Goal: Task Accomplishment & Management: Use online tool/utility

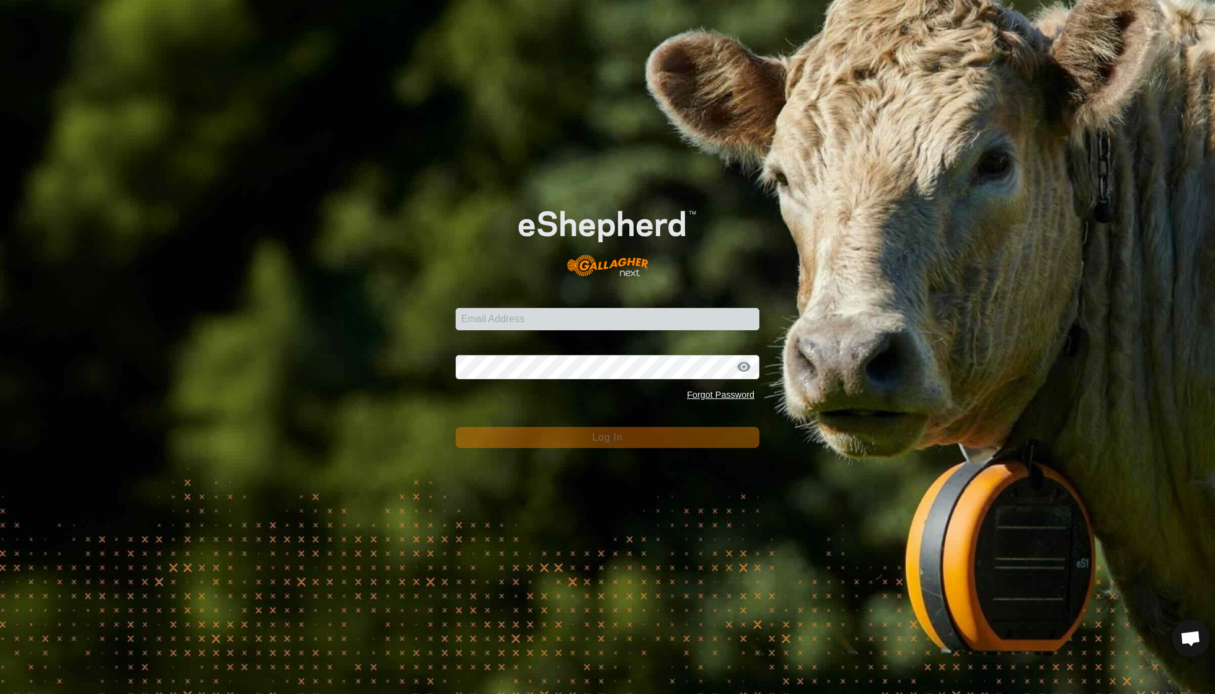
scroll to position [107, 0]
type input "Raupuhastud@gmail.com"
click at [607, 438] on button "Log In" at bounding box center [608, 437] width 304 height 21
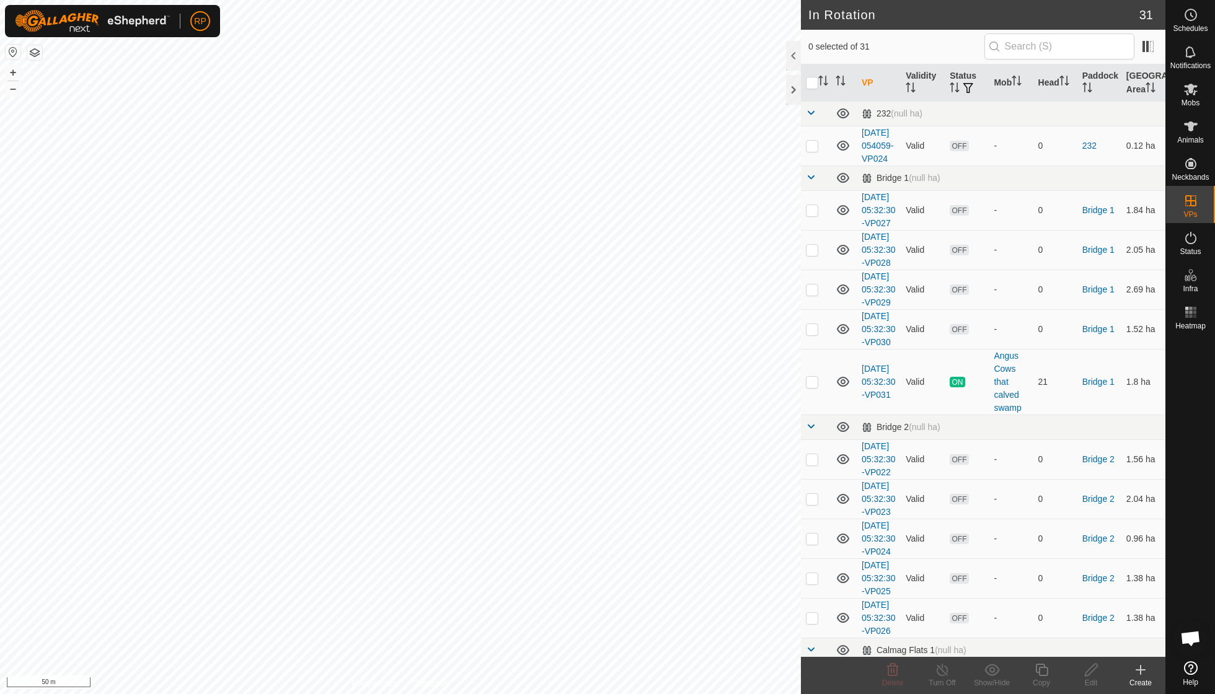
checkbox input "true"
click at [1047, 677] on icon at bounding box center [1041, 670] width 15 height 15
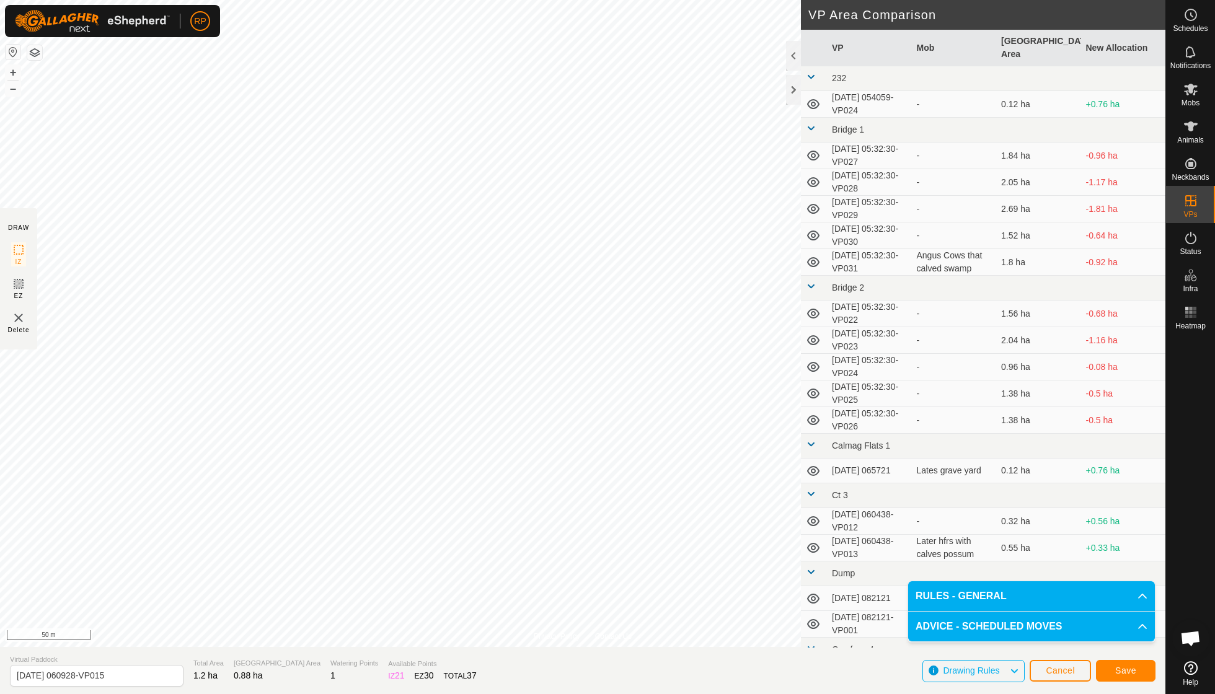
click at [1119, 670] on span "Save" at bounding box center [1125, 671] width 21 height 10
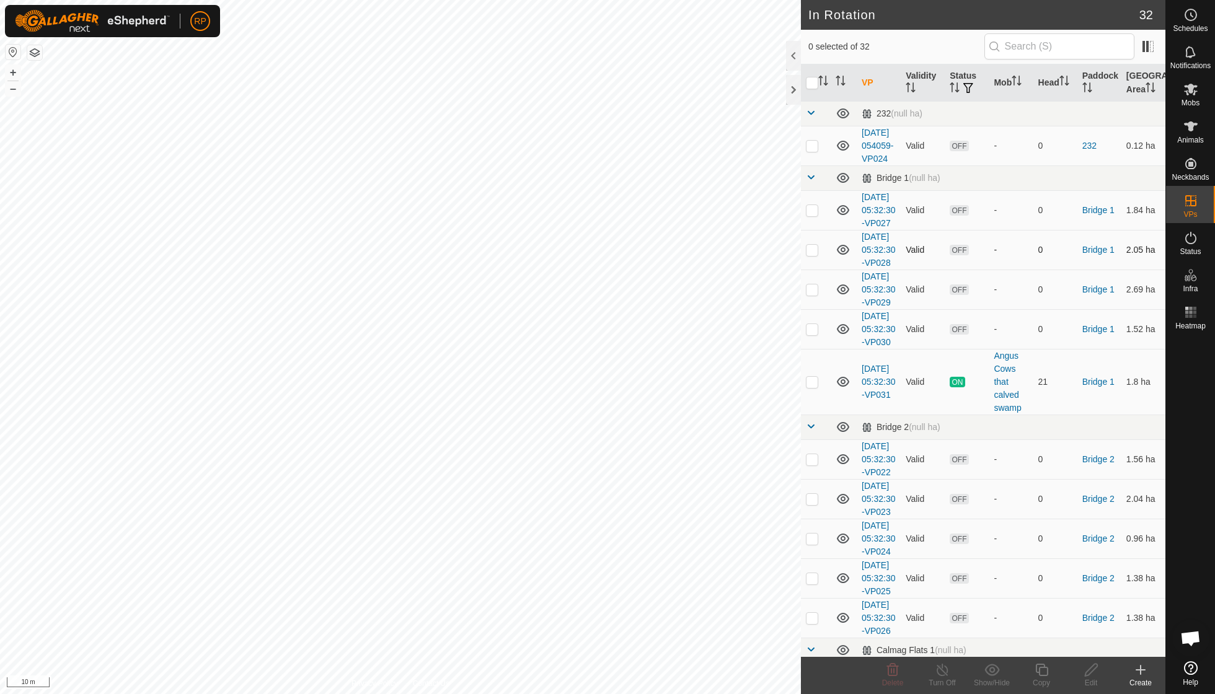
checkbox input "true"
click at [1040, 666] on icon at bounding box center [1041, 670] width 15 height 15
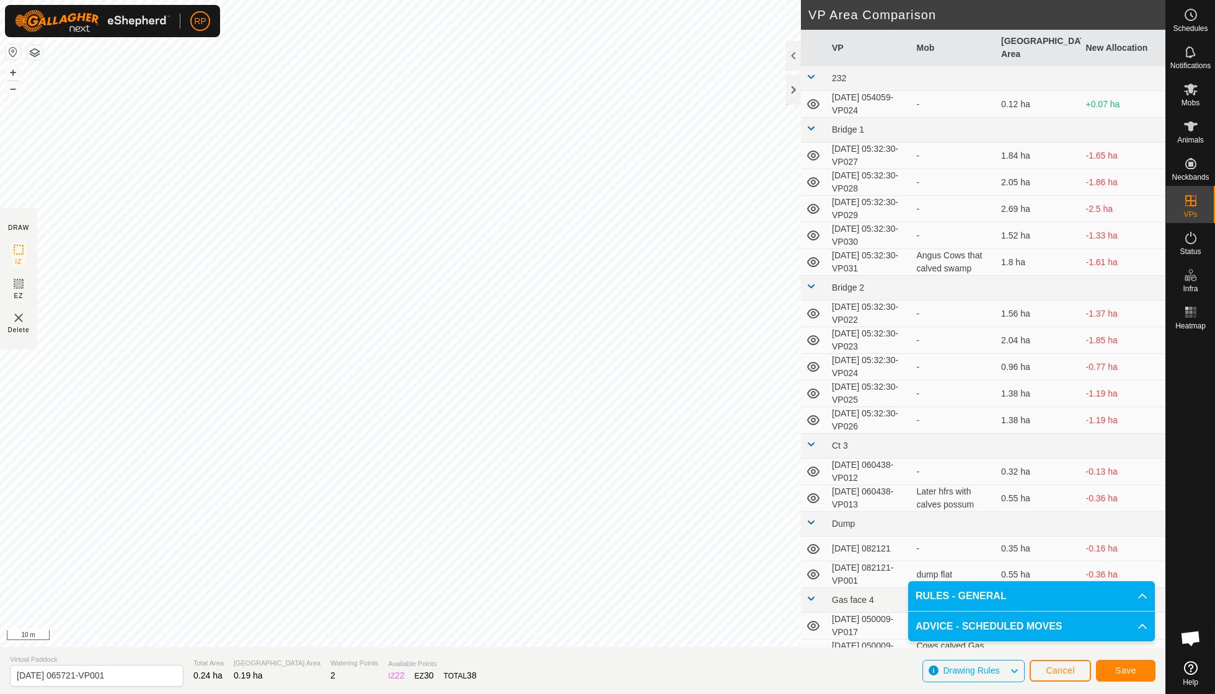
click at [1121, 671] on span "Save" at bounding box center [1125, 671] width 21 height 10
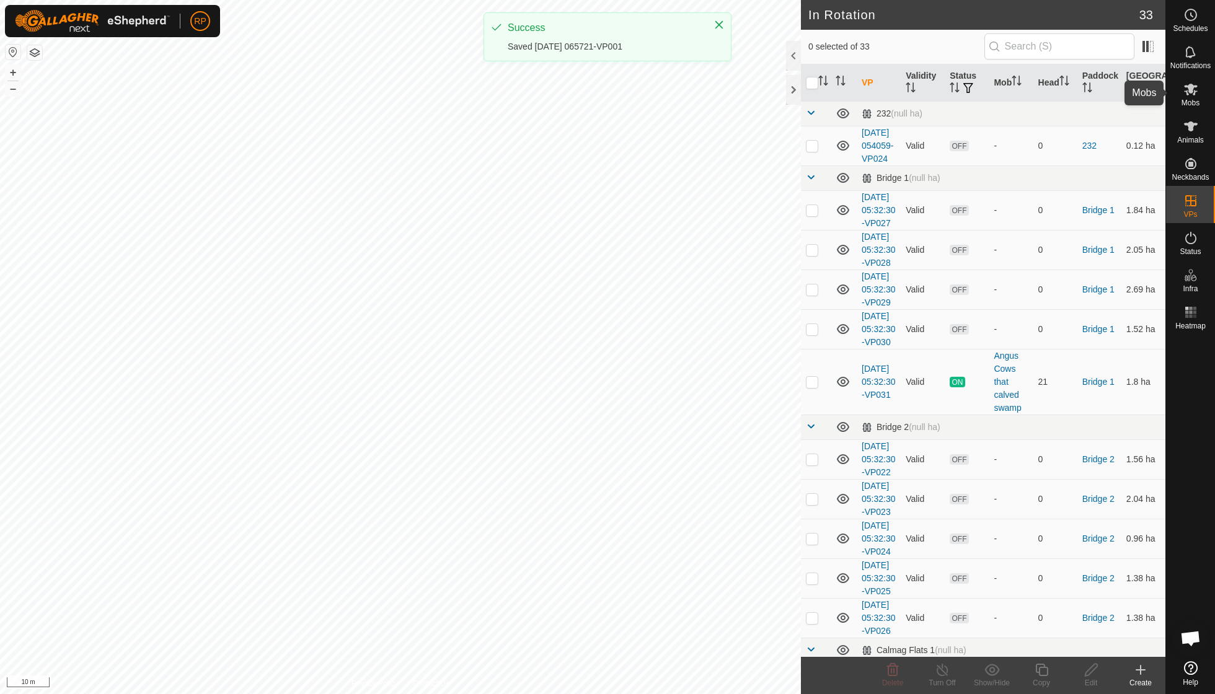
click at [1191, 102] on span "Mobs" at bounding box center [1190, 102] width 18 height 7
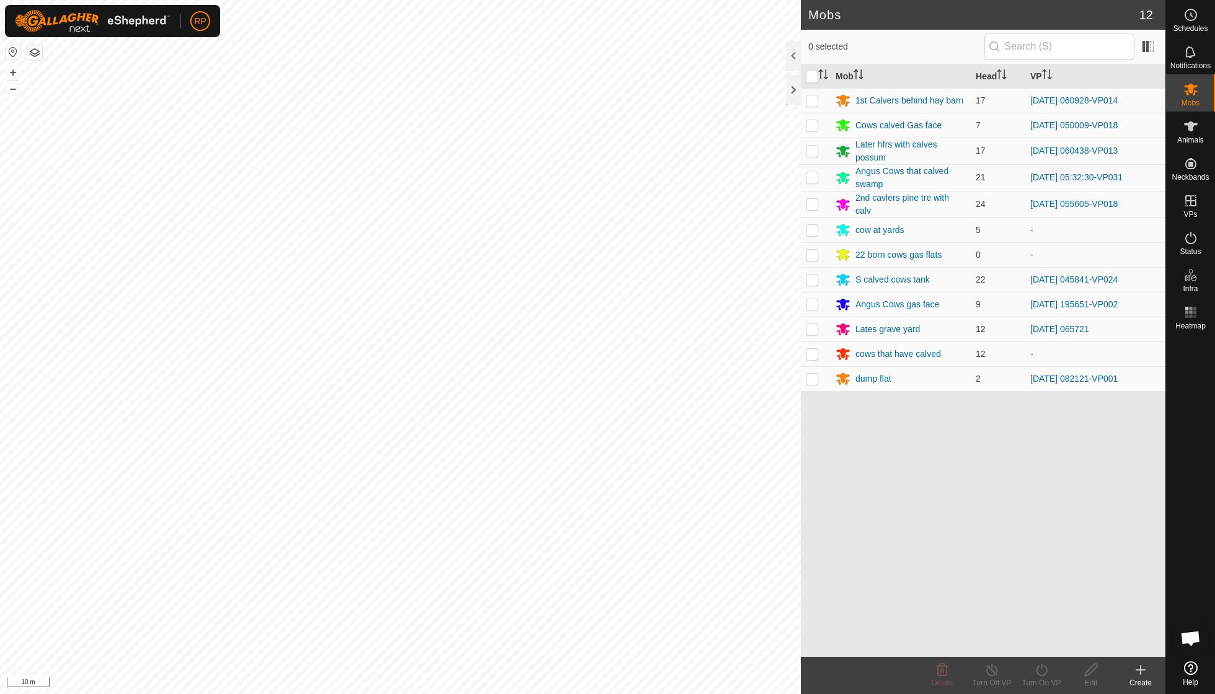
click at [817, 326] on p-checkbox at bounding box center [812, 329] width 12 height 10
checkbox input "true"
click at [1047, 674] on icon at bounding box center [1041, 670] width 15 height 15
click at [1045, 641] on link "Now" at bounding box center [1078, 642] width 123 height 25
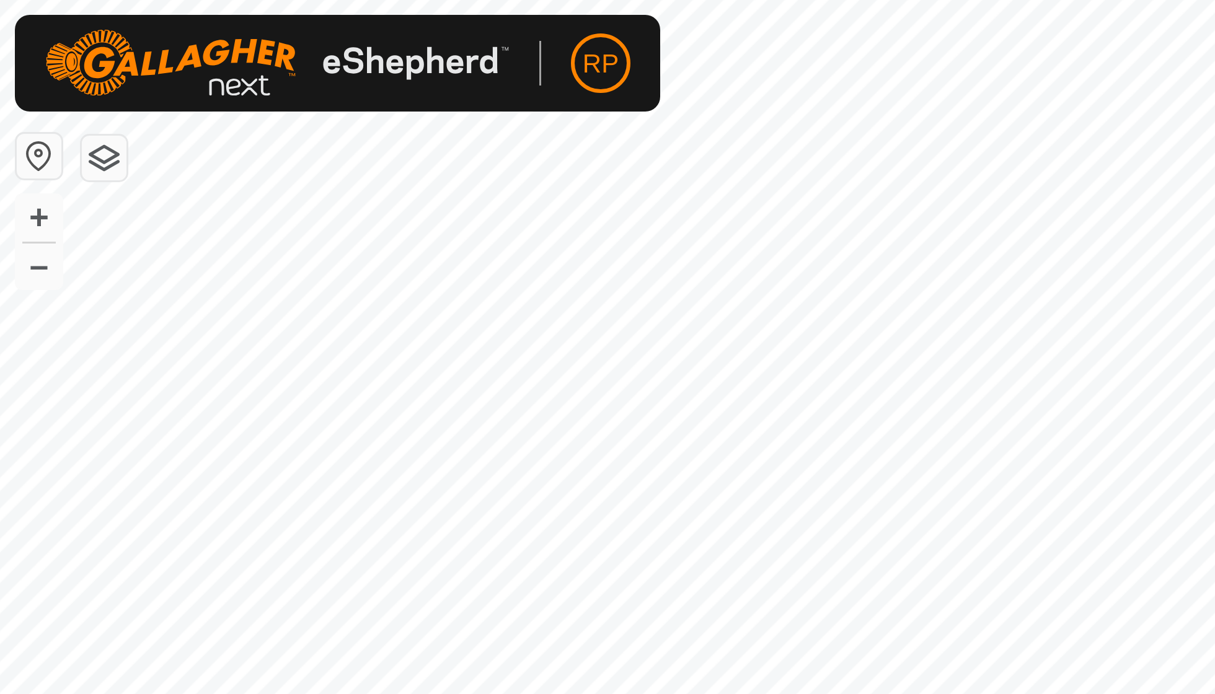
scroll to position [107, 0]
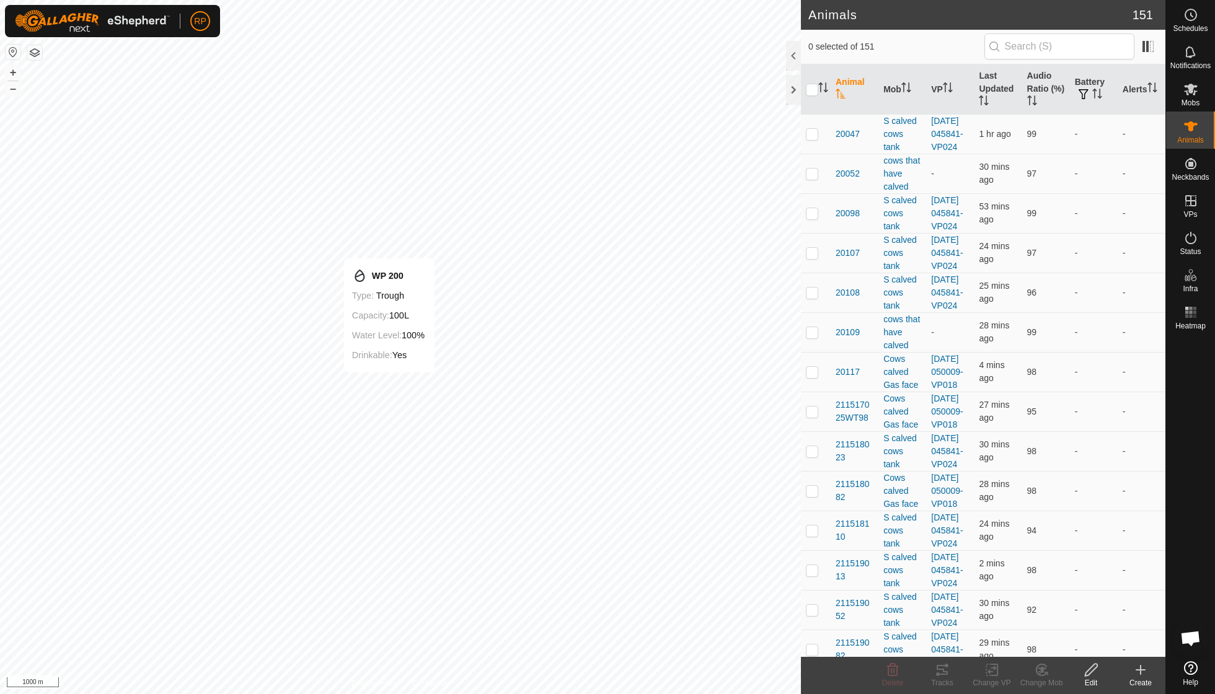
scroll to position [107, 0]
click at [583, 496] on icon at bounding box center [1041, 670] width 15 height 15
click at [583, 496] on link "Remove from Mob" at bounding box center [1078, 642] width 123 height 25
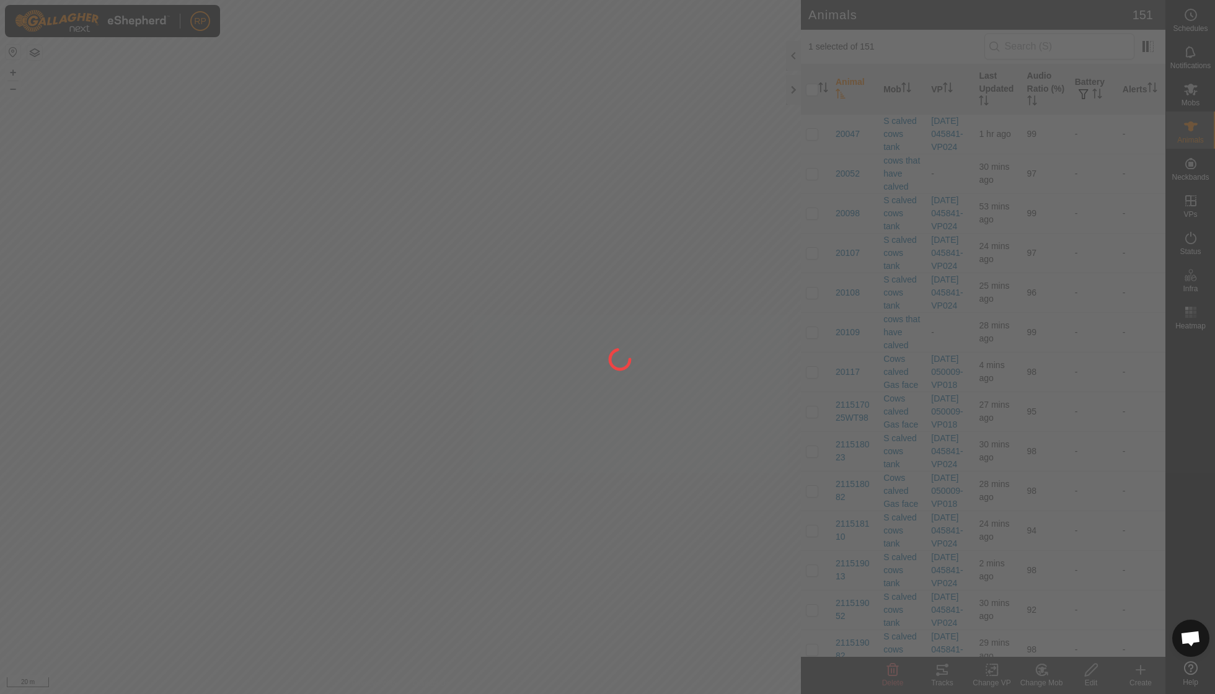
checkbox input "false"
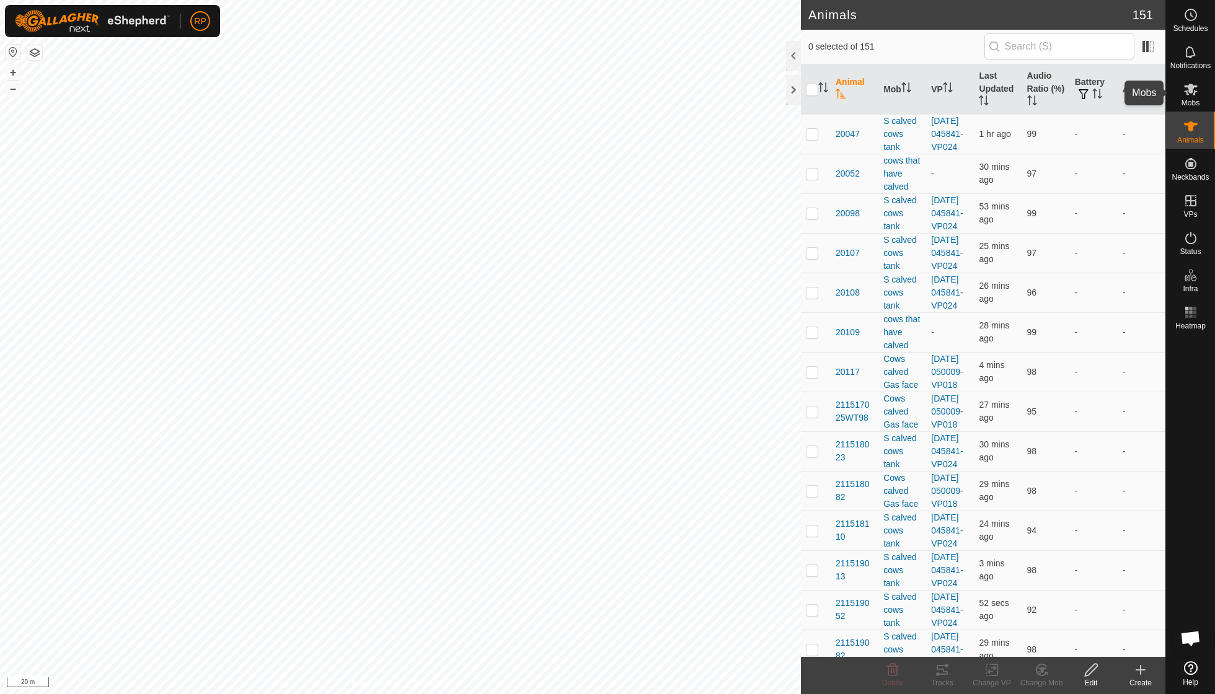
click at [583, 93] on icon at bounding box center [1191, 90] width 14 height 12
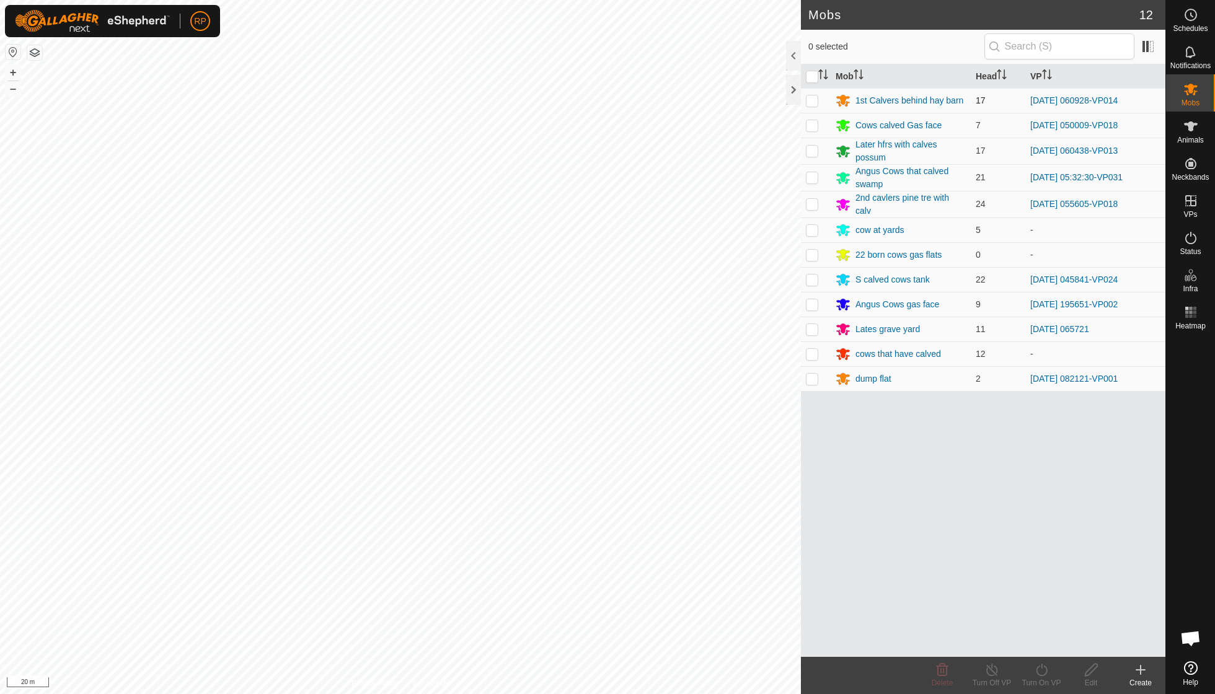
click at [583, 98] on p-checkbox at bounding box center [812, 100] width 12 height 10
checkbox input "true"
click at [583, 496] on icon at bounding box center [1041, 670] width 15 height 15
click at [583, 496] on link "Now" at bounding box center [1078, 642] width 123 height 25
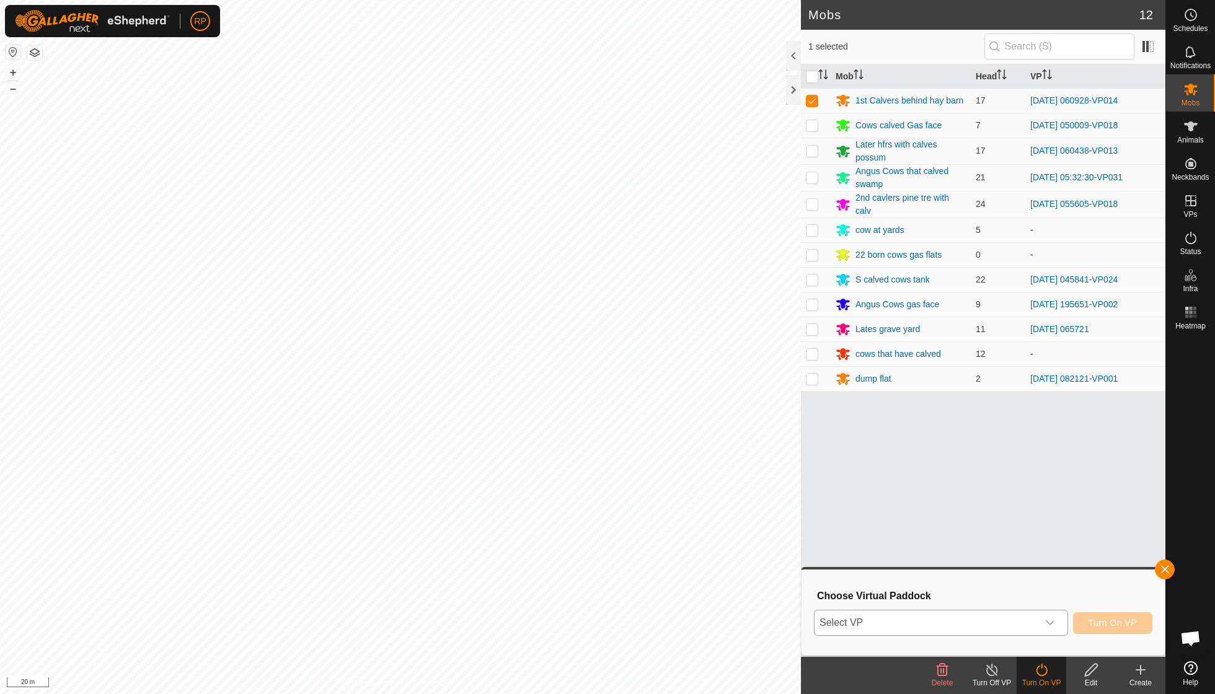
click at [583, 496] on div "dropdown trigger" at bounding box center [1050, 623] width 25 height 25
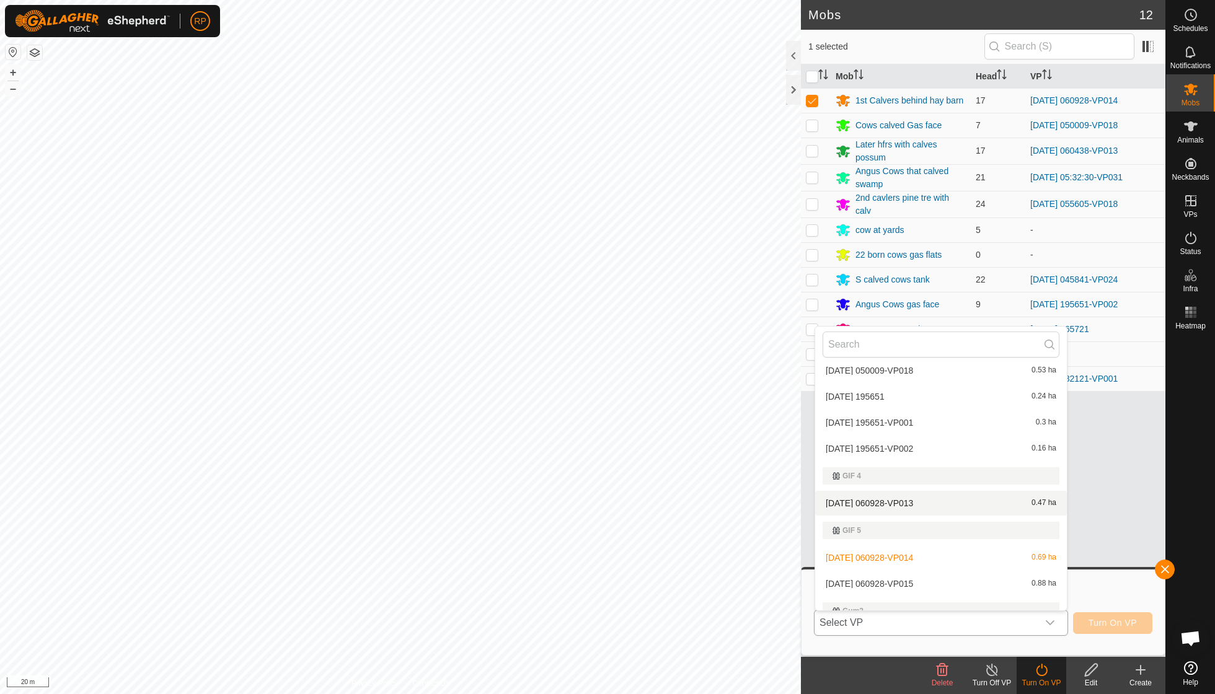
scroll to position [678, 0]
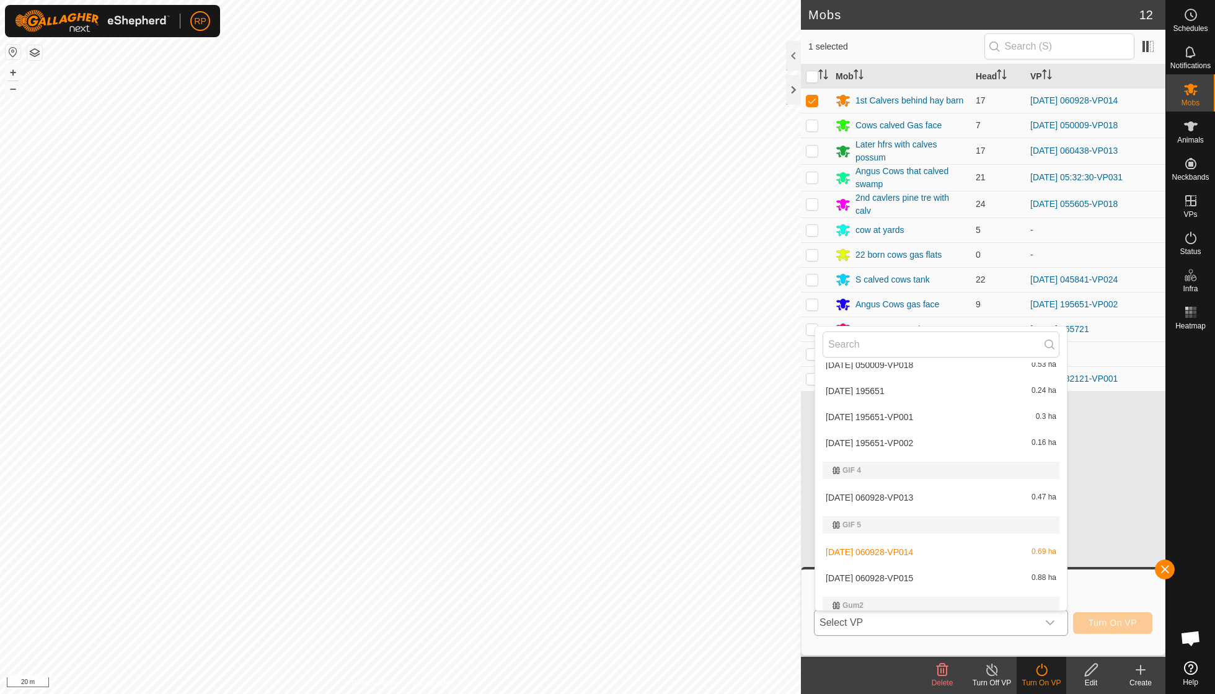
click at [583, 496] on li "[DATE] 060928-VP015 0.88 ha" at bounding box center [941, 578] width 252 height 25
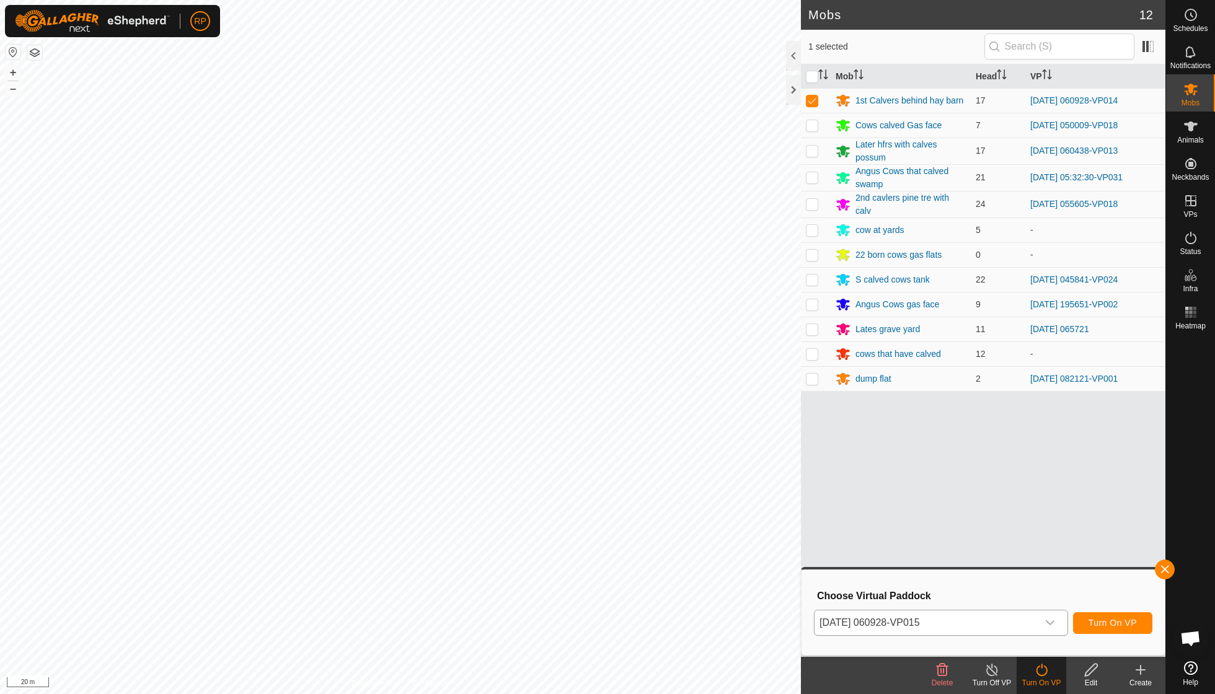
click at [583, 496] on button "Turn On VP" at bounding box center [1112, 623] width 79 height 22
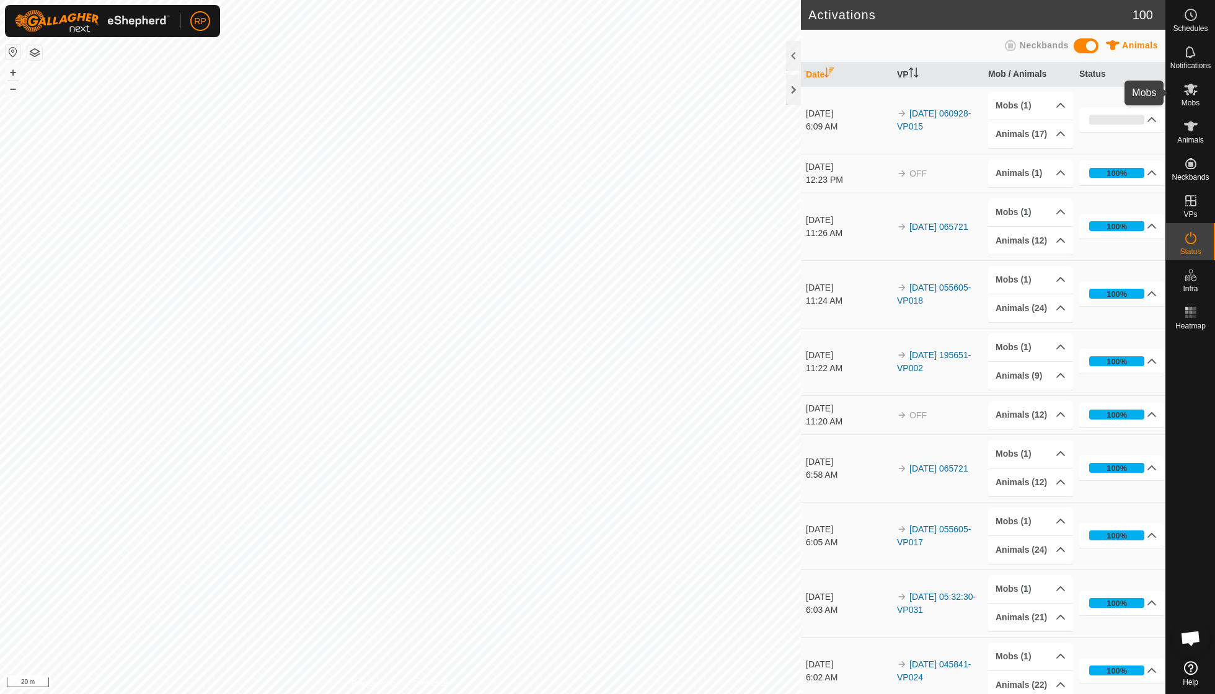
click at [583, 93] on icon at bounding box center [1191, 90] width 14 height 12
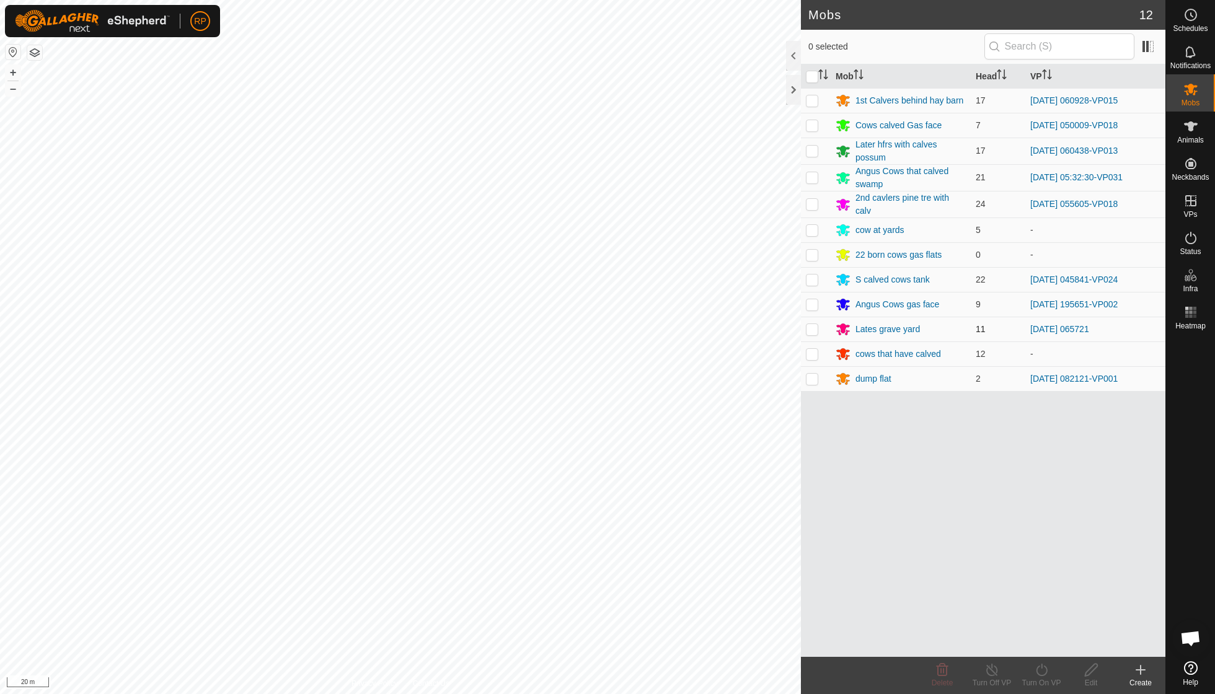
click at [583, 325] on p-checkbox at bounding box center [812, 329] width 12 height 10
checkbox input "true"
click at [583, 496] on icon at bounding box center [1041, 670] width 15 height 15
click at [583, 496] on link "Now" at bounding box center [1078, 642] width 123 height 25
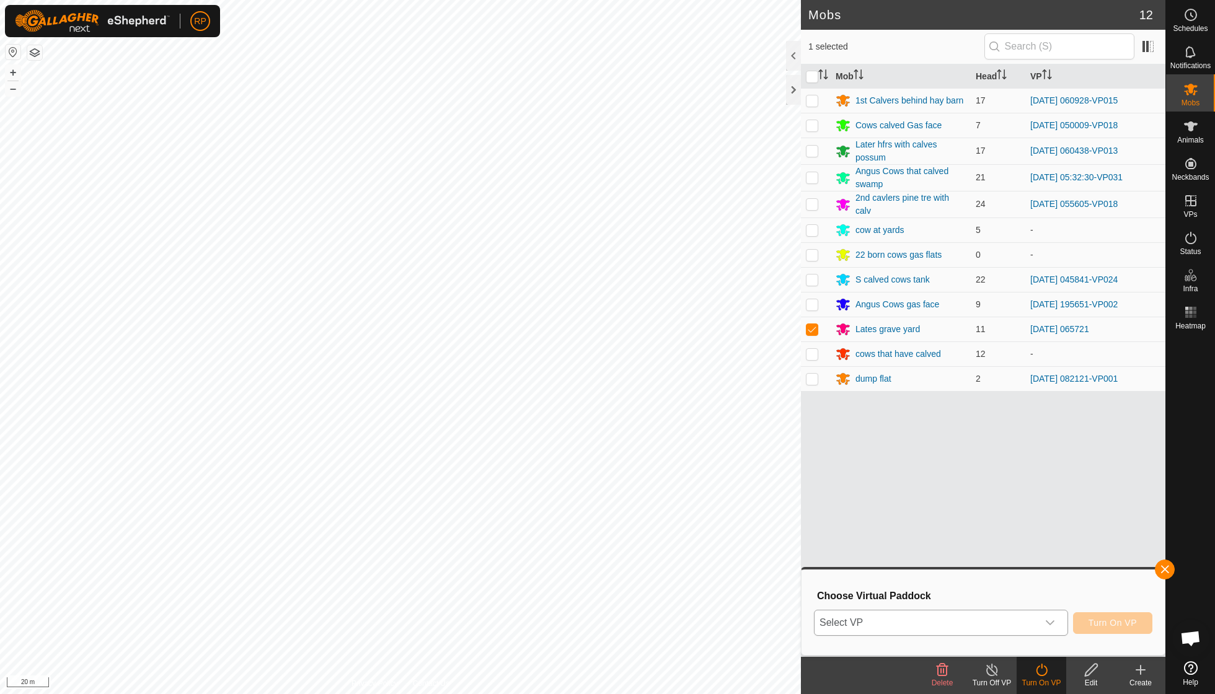
click at [583, 496] on icon "dropdown trigger" at bounding box center [1050, 623] width 10 height 10
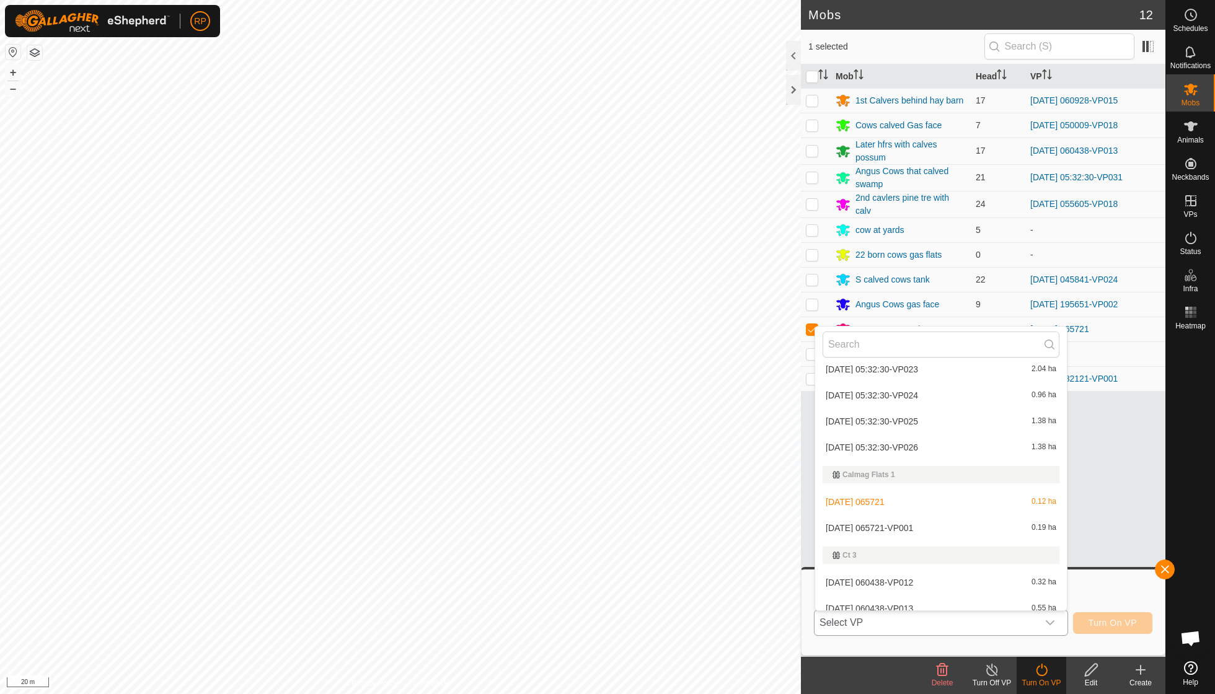
scroll to position [289, 0]
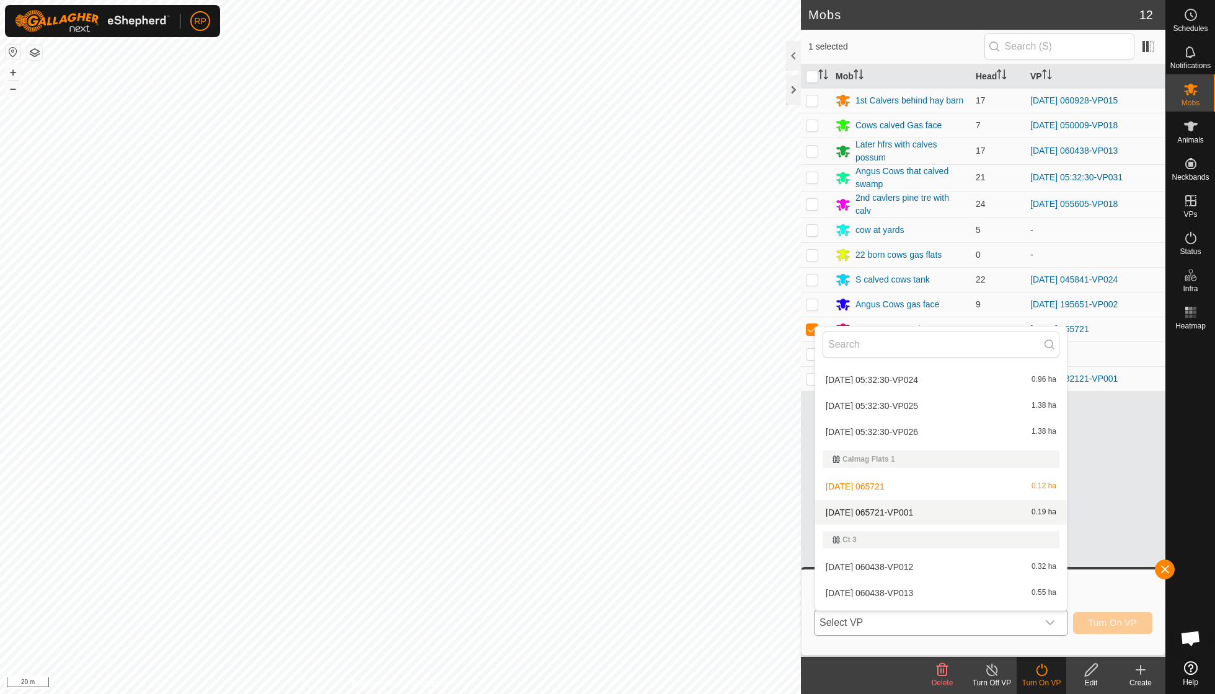
click at [583, 496] on li "[DATE] 065721-VP001 0.19 ha" at bounding box center [941, 512] width 252 height 25
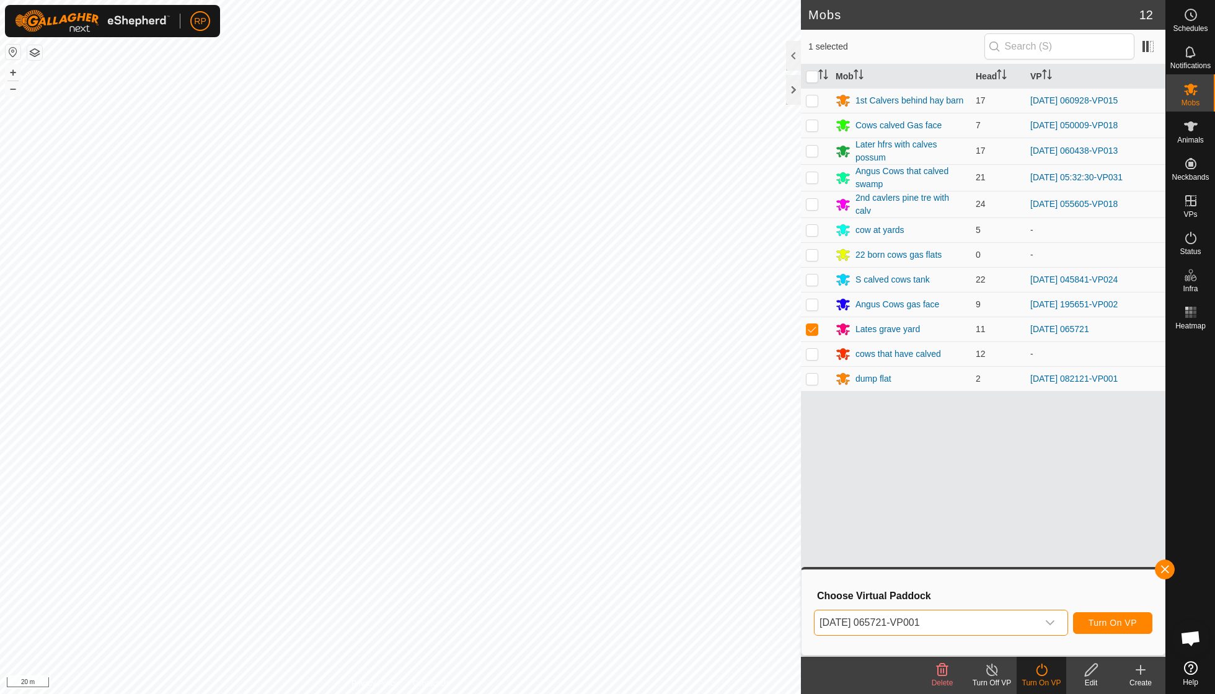
click at [583, 496] on span "Turn On VP" at bounding box center [1112, 623] width 48 height 10
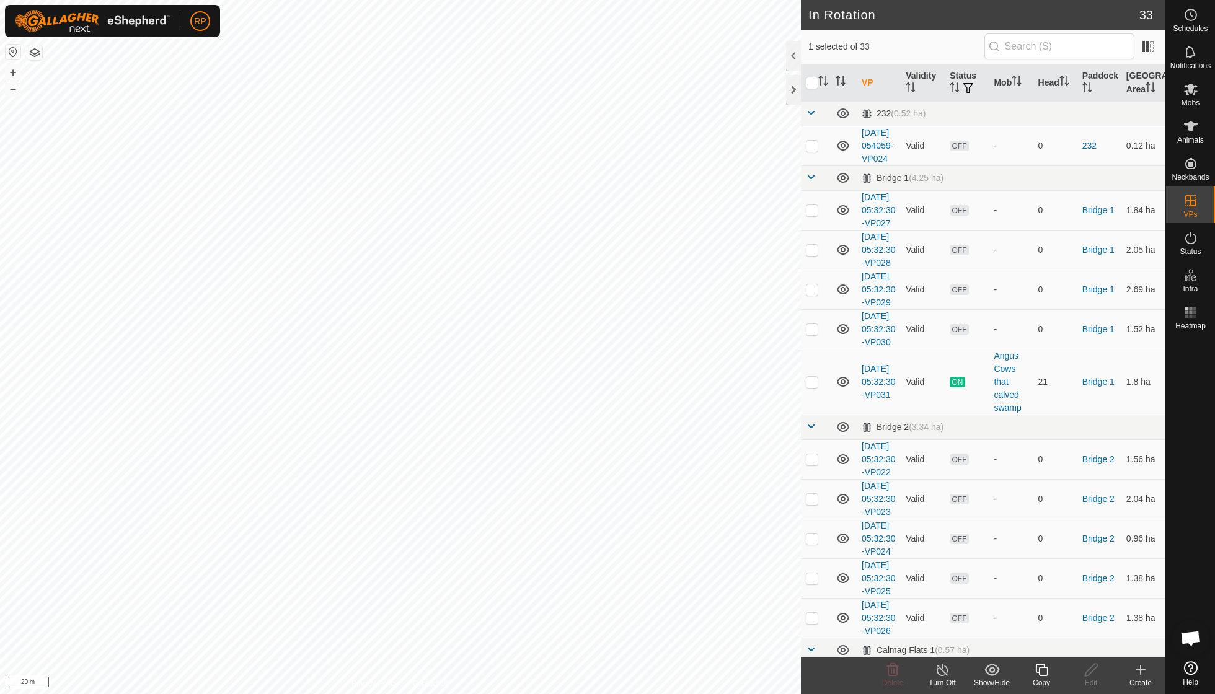
click at [583, 496] on icon at bounding box center [1041, 670] width 15 height 15
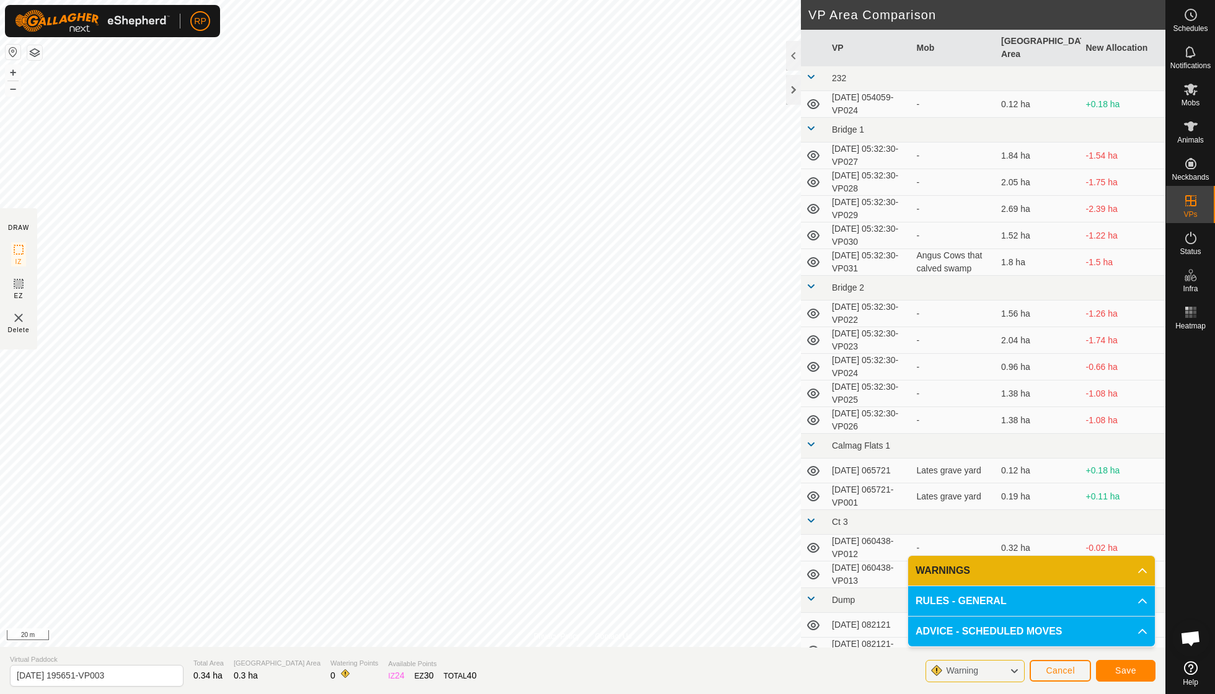
click at [583, 496] on span "Save" at bounding box center [1125, 671] width 21 height 10
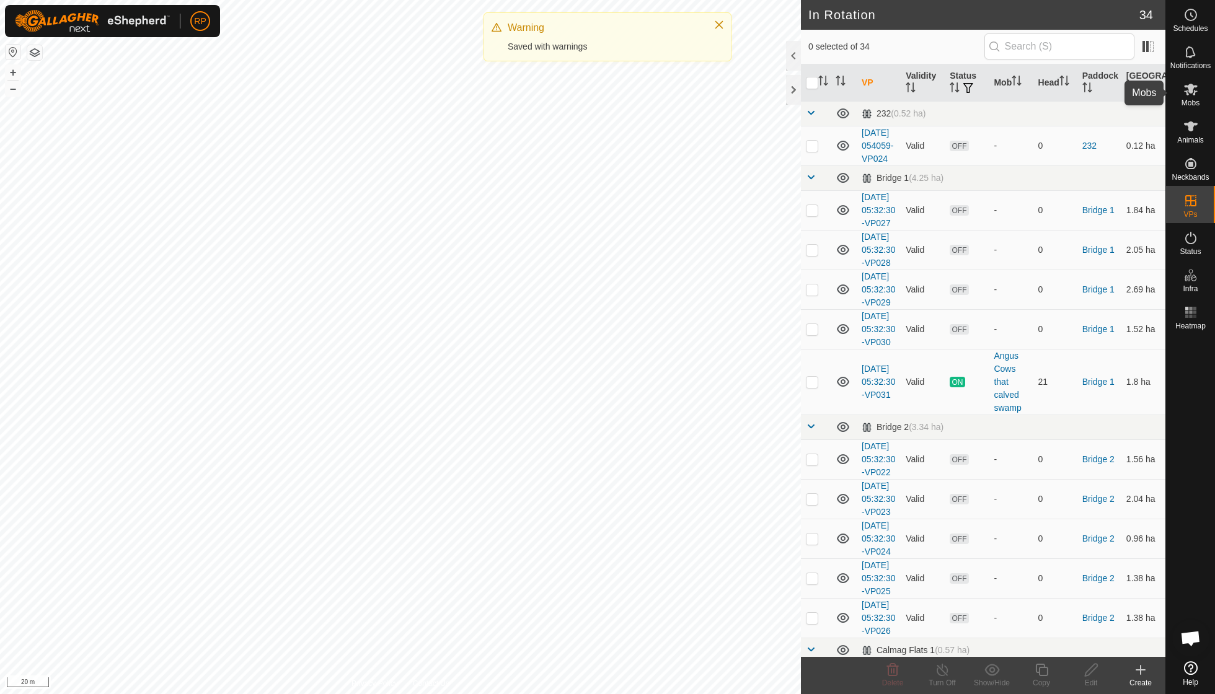
click at [583, 99] on span "Mobs" at bounding box center [1190, 102] width 18 height 7
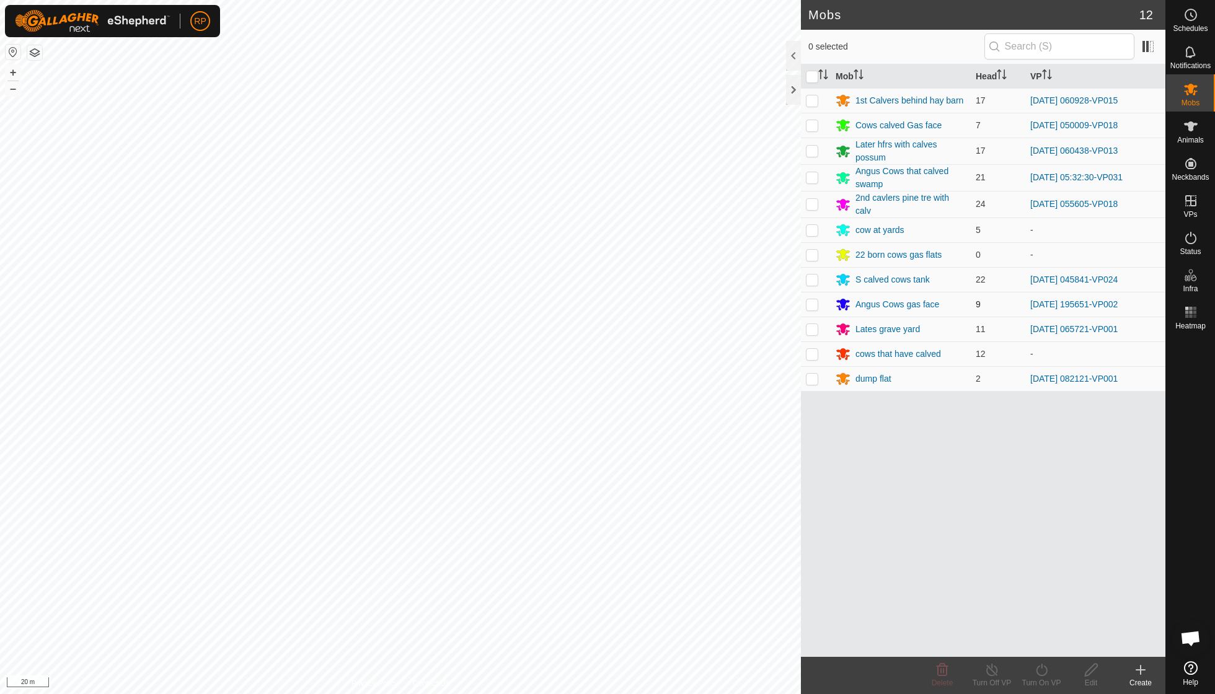
click at [583, 299] on p-checkbox at bounding box center [812, 304] width 12 height 10
checkbox input "true"
click at [583, 496] on icon at bounding box center [1041, 670] width 15 height 15
click at [583, 496] on link "Now" at bounding box center [1078, 642] width 123 height 25
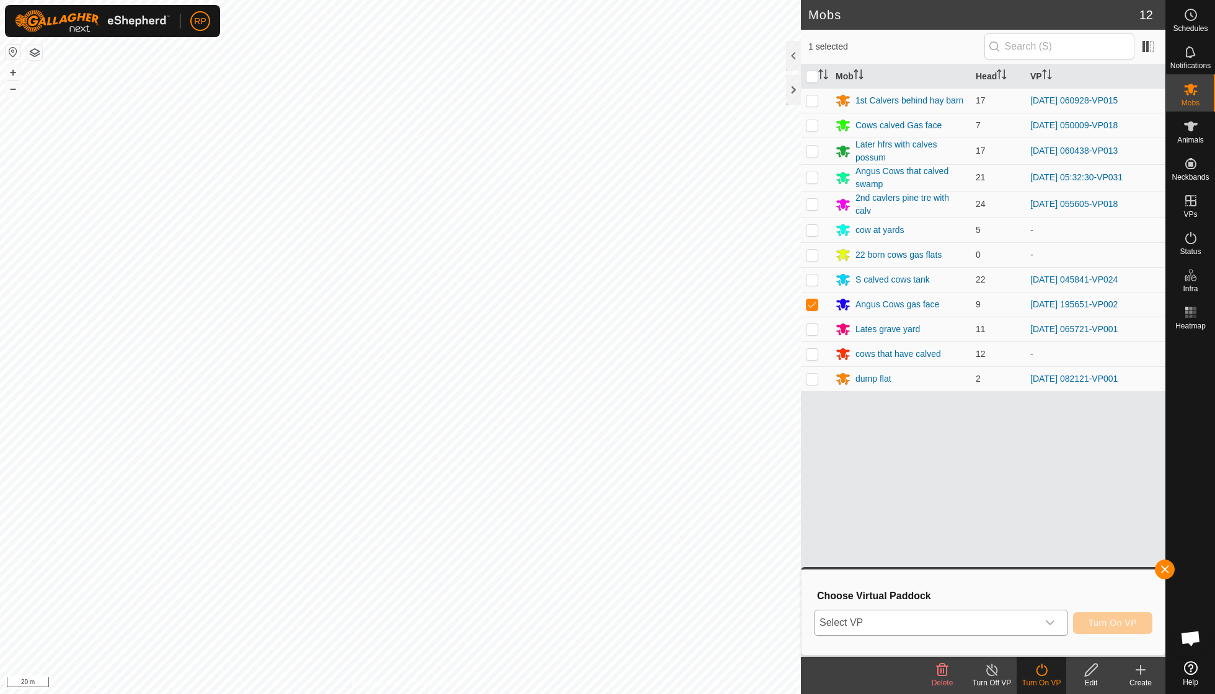
click at [583, 496] on icon "dropdown trigger" at bounding box center [1050, 623] width 10 height 10
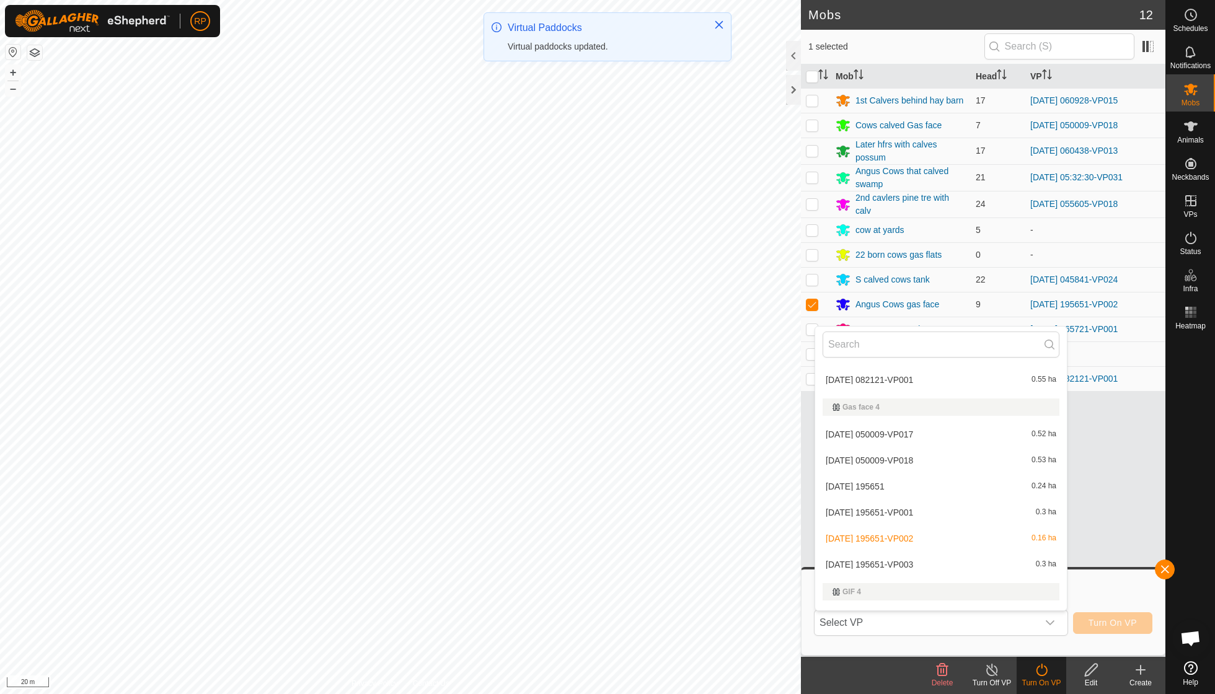
scroll to position [584, 0]
click at [583, 496] on li "[DATE] 195651-VP003 0.3 ha" at bounding box center [941, 563] width 252 height 25
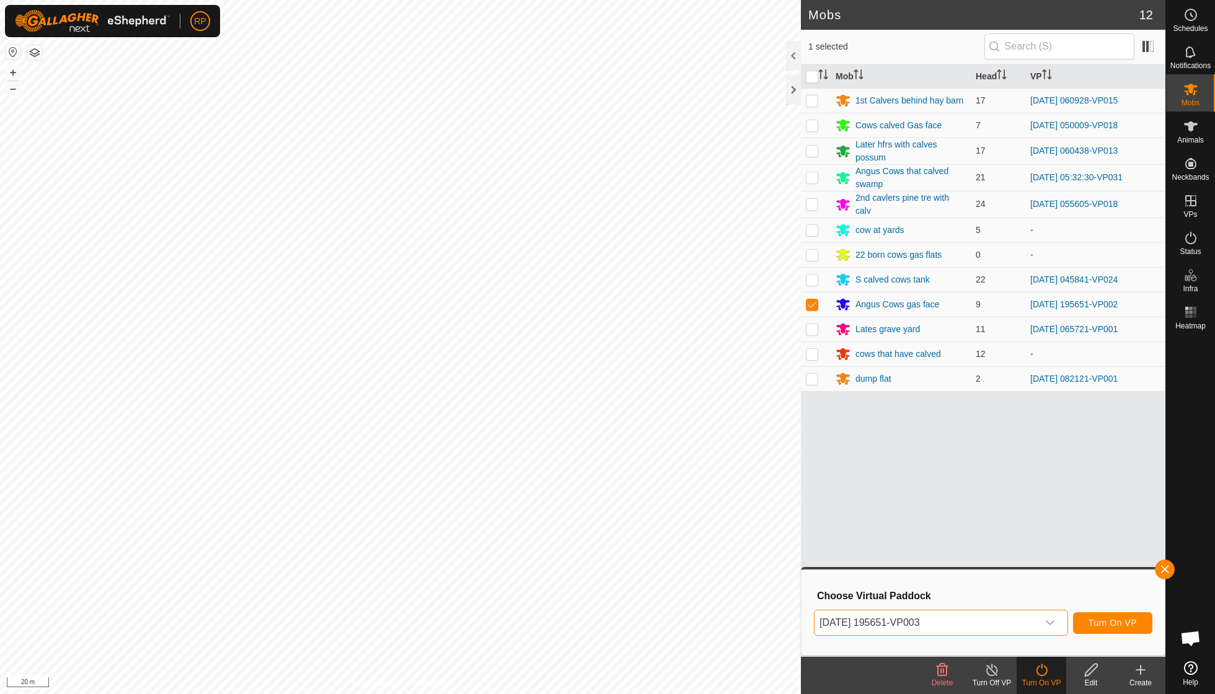
click at [583, 496] on span "Turn On VP" at bounding box center [1112, 623] width 48 height 10
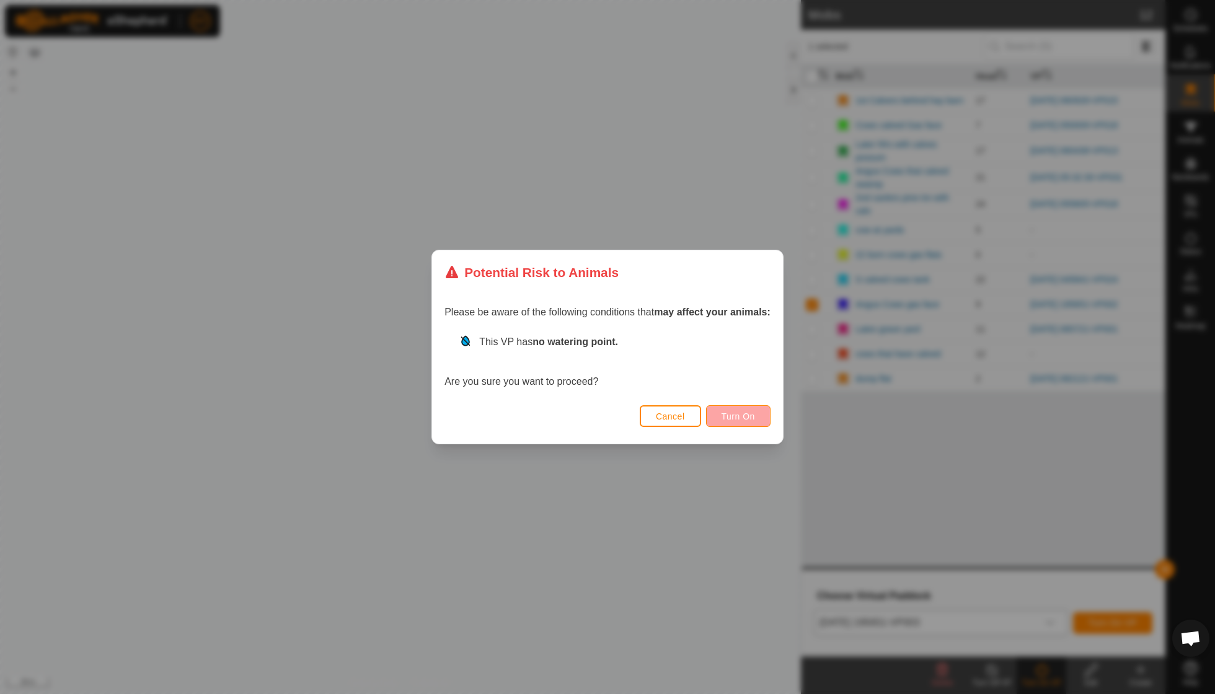
click at [583, 426] on button "Turn On" at bounding box center [738, 416] width 64 height 22
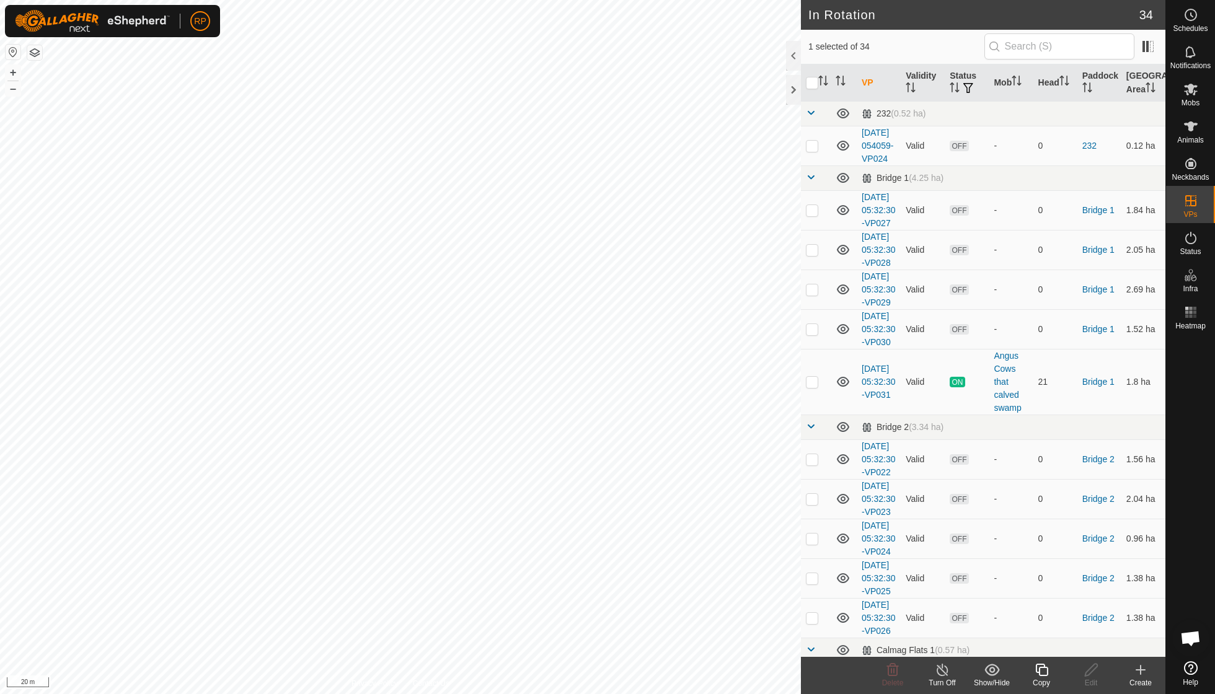
click at [583, 496] on icon at bounding box center [1041, 670] width 15 height 15
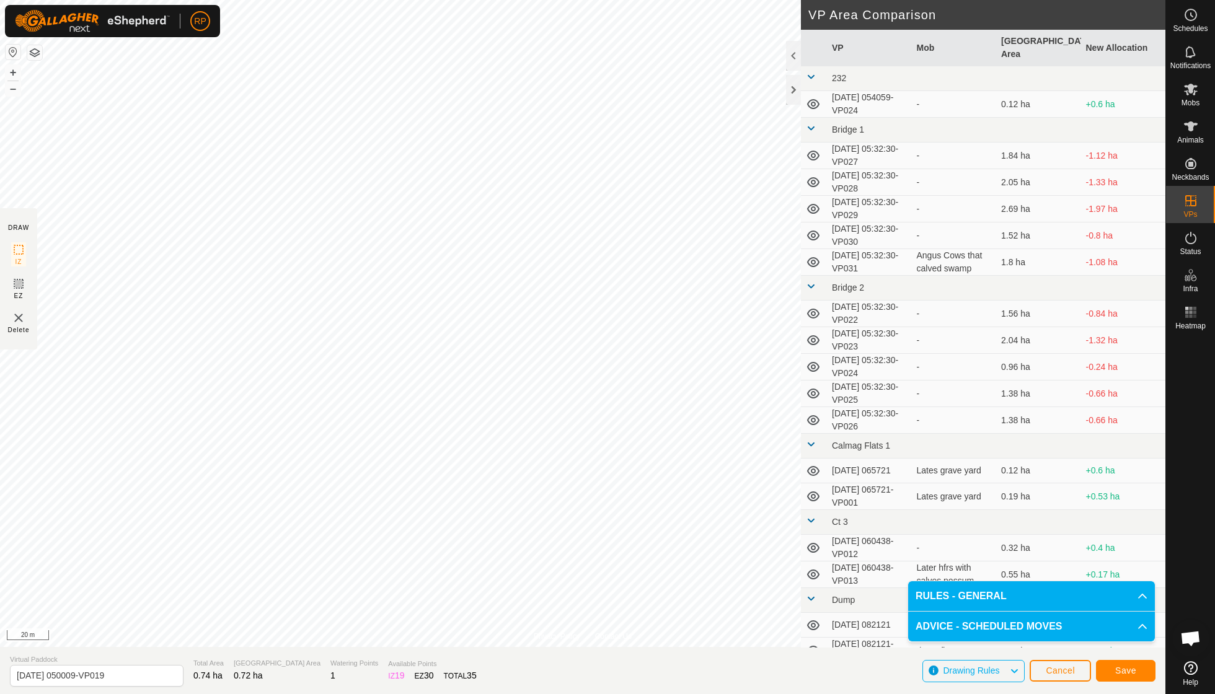
click at [583, 496] on span "Save" at bounding box center [1125, 671] width 21 height 10
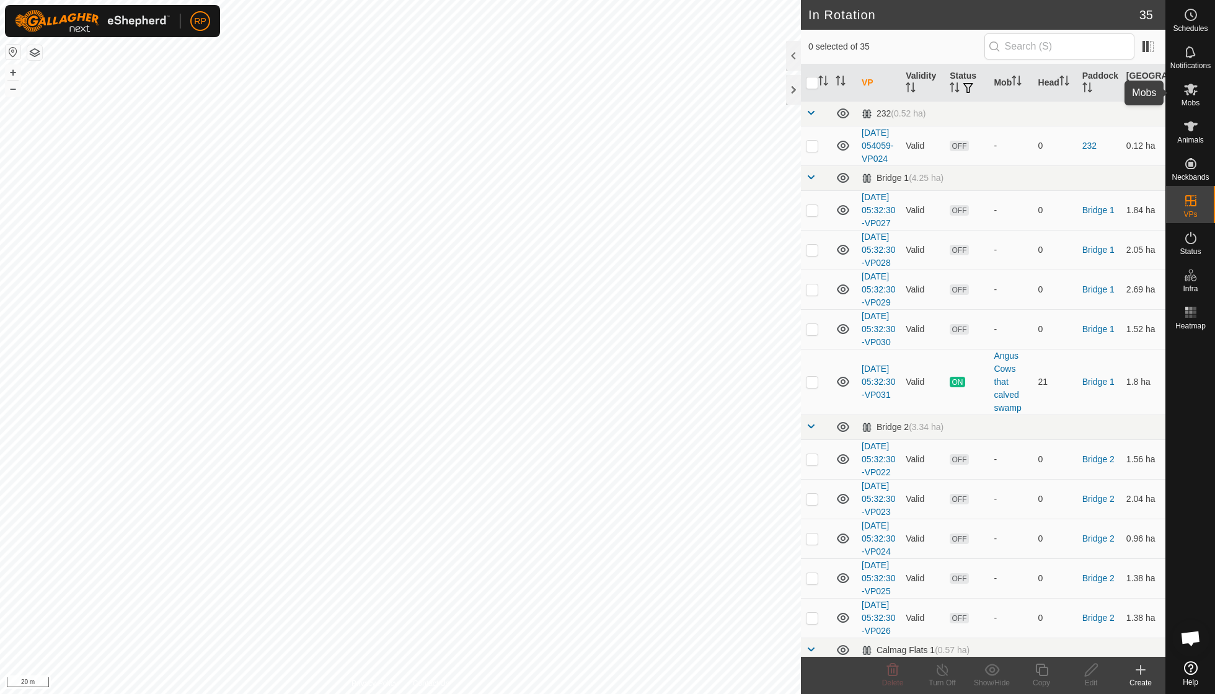
click at [583, 100] on span "Mobs" at bounding box center [1190, 102] width 18 height 7
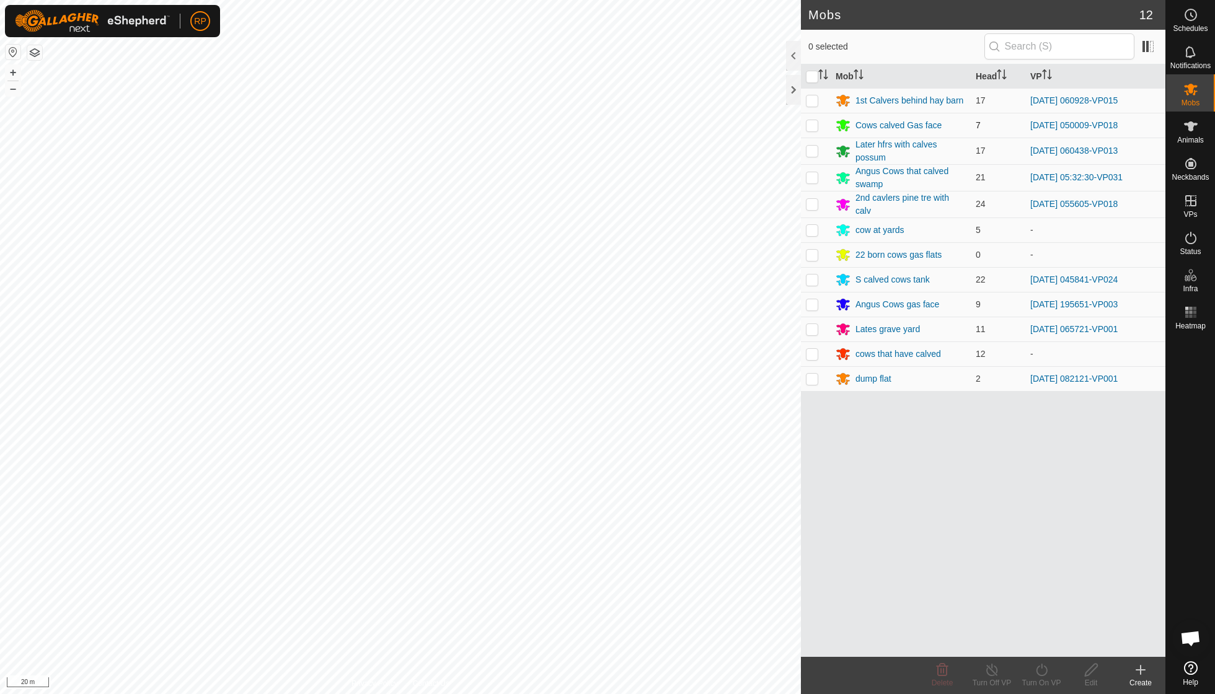
click at [583, 125] on p-checkbox at bounding box center [812, 125] width 12 height 10
checkbox input "true"
click at [583, 496] on div "Turn On VP" at bounding box center [1041, 682] width 50 height 11
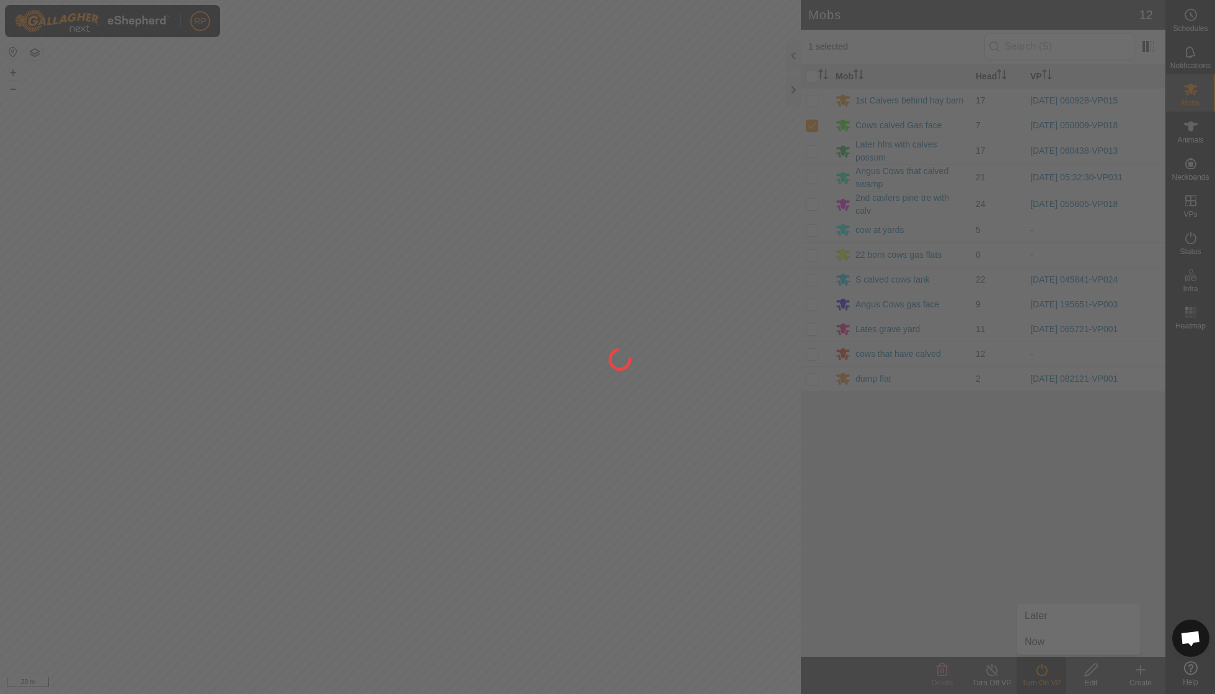
click at [583, 496] on div at bounding box center [607, 347] width 1215 height 694
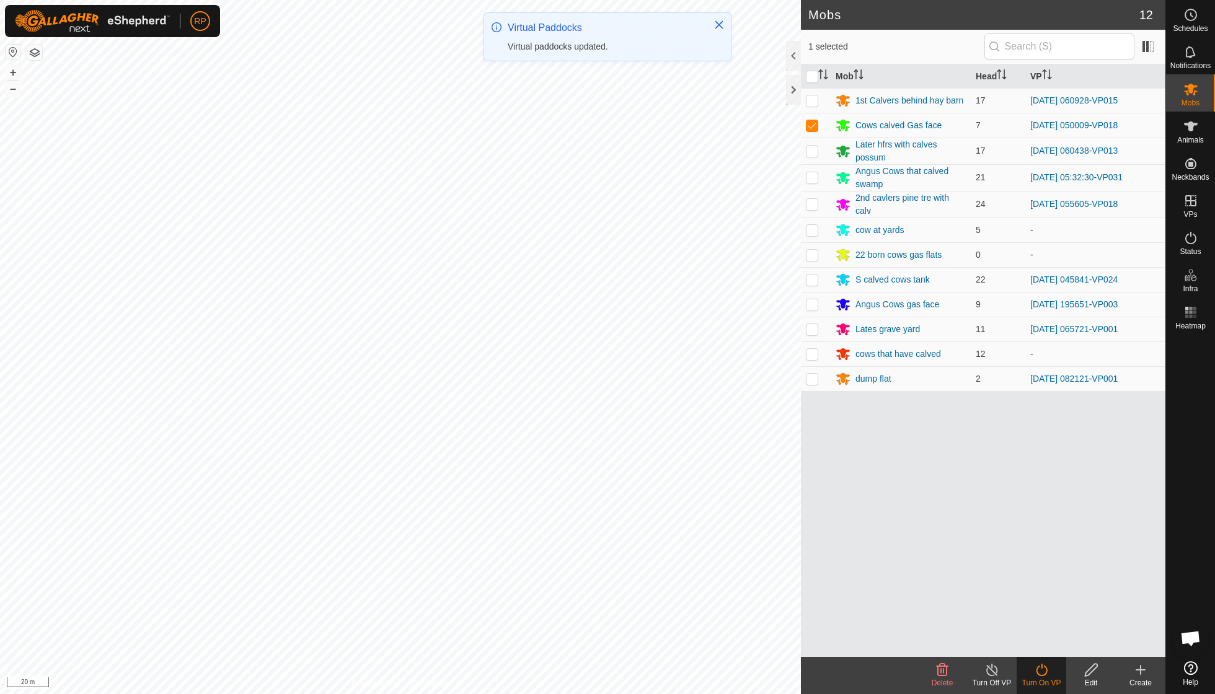
click at [583, 496] on div "Turn On VP" at bounding box center [1041, 682] width 50 height 11
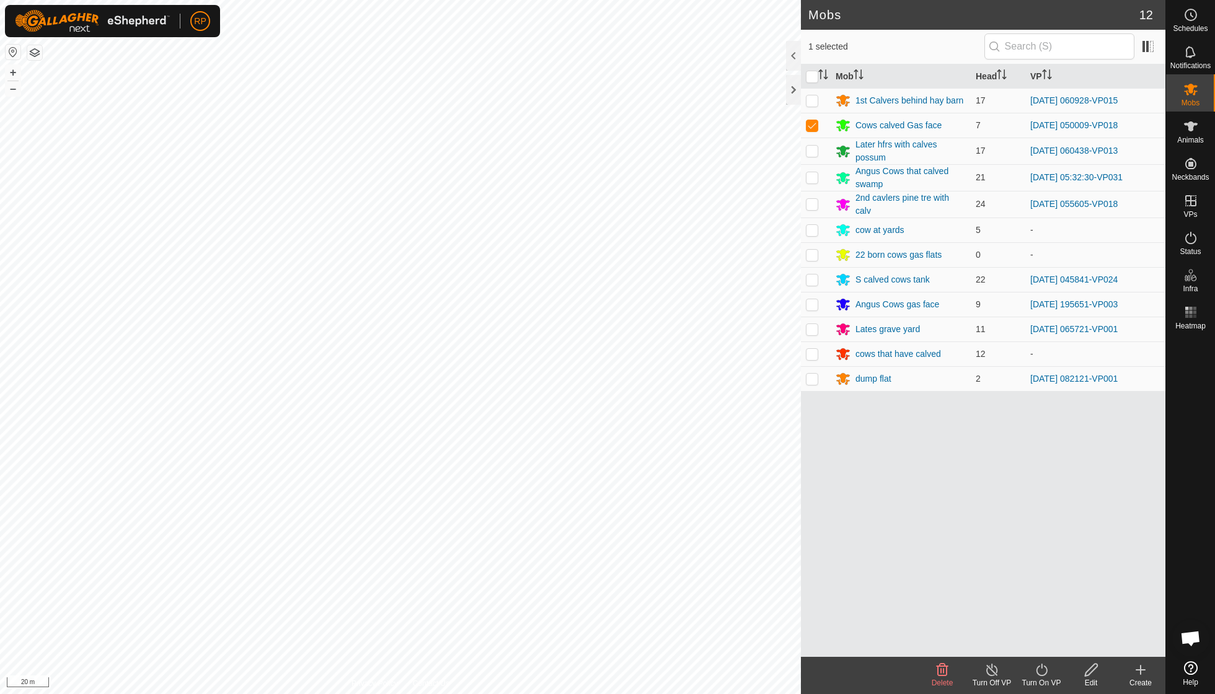
click at [583, 496] on icon at bounding box center [1041, 670] width 15 height 15
click at [583, 496] on link "Now" at bounding box center [1078, 642] width 123 height 25
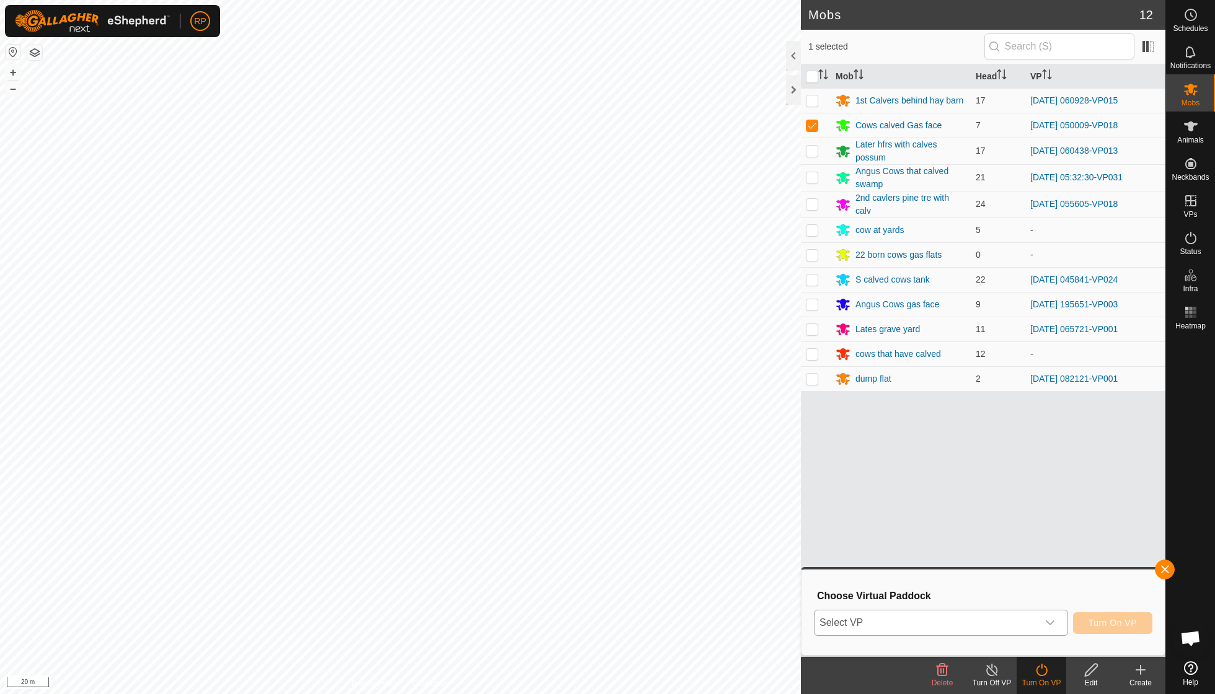
click at [583, 496] on icon "dropdown trigger" at bounding box center [1050, 622] width 9 height 5
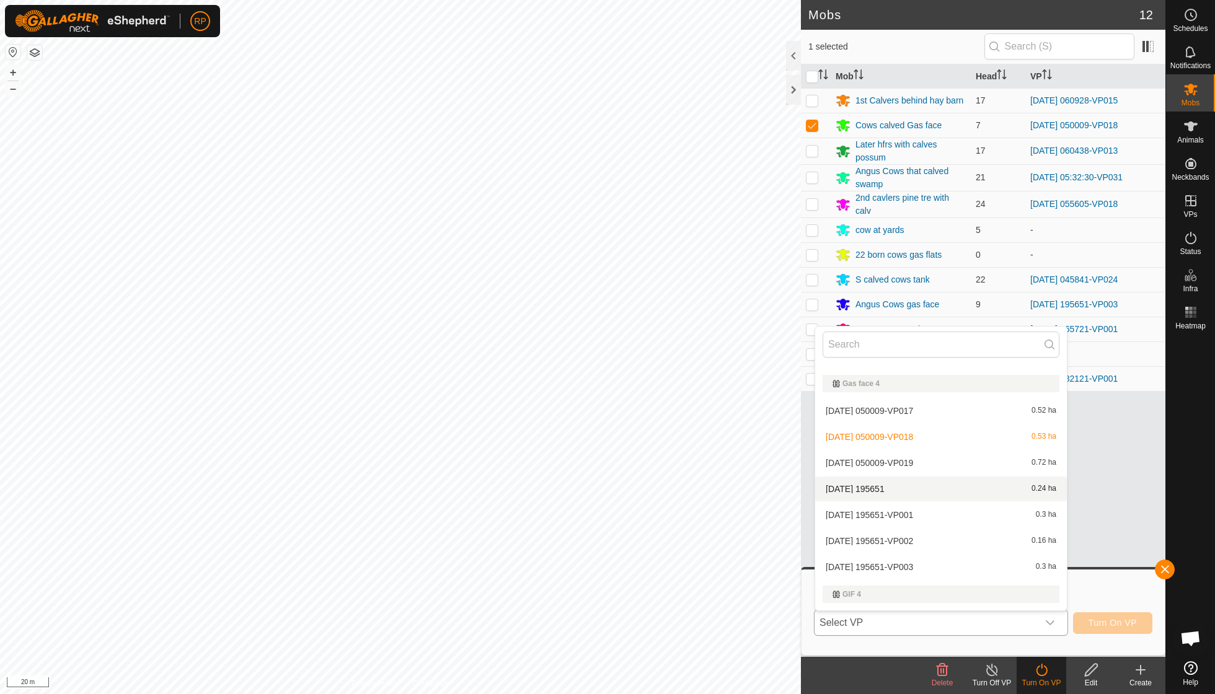
scroll to position [611, 0]
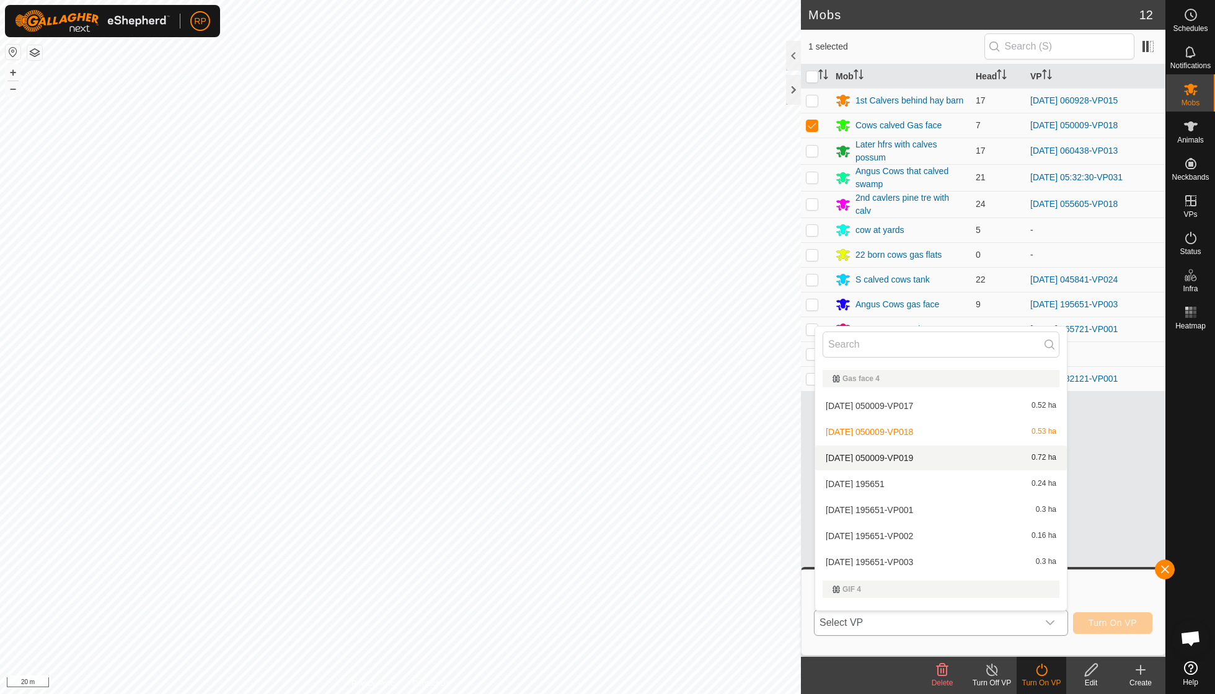
click at [583, 452] on li "[DATE] 050009-VP019 0.72 ha" at bounding box center [941, 458] width 252 height 25
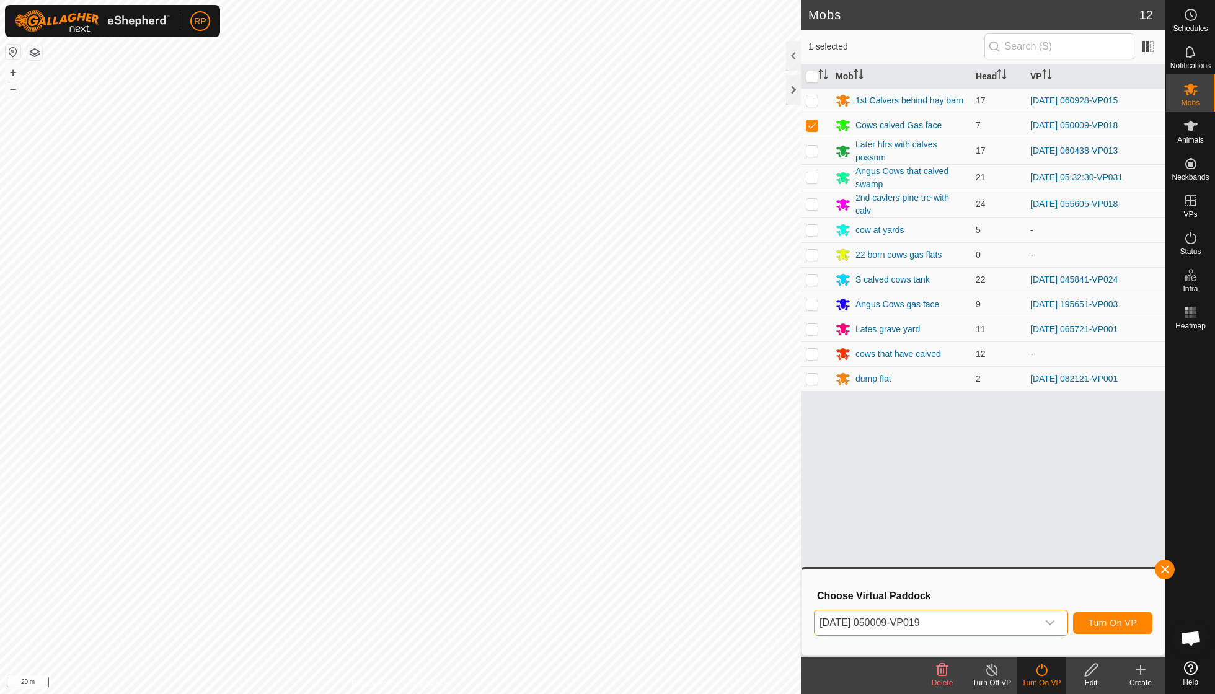
click at [583, 496] on span "Turn On VP" at bounding box center [1112, 623] width 48 height 10
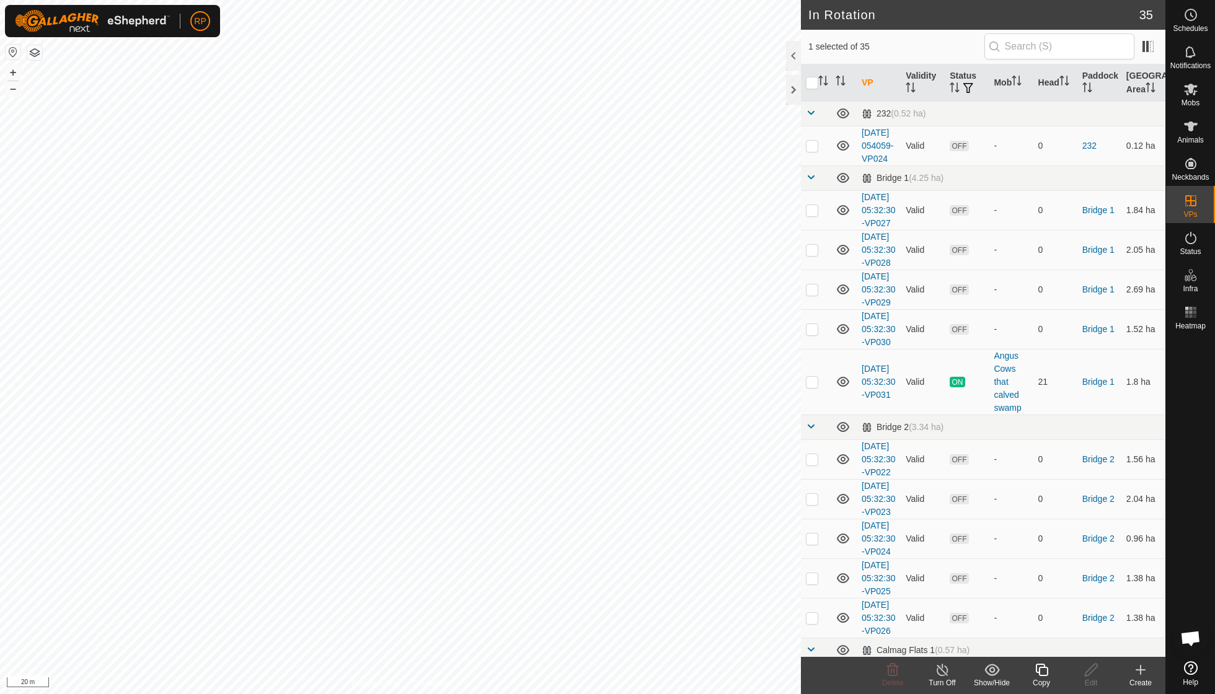
click at [583, 496] on div "Copy" at bounding box center [1041, 682] width 50 height 11
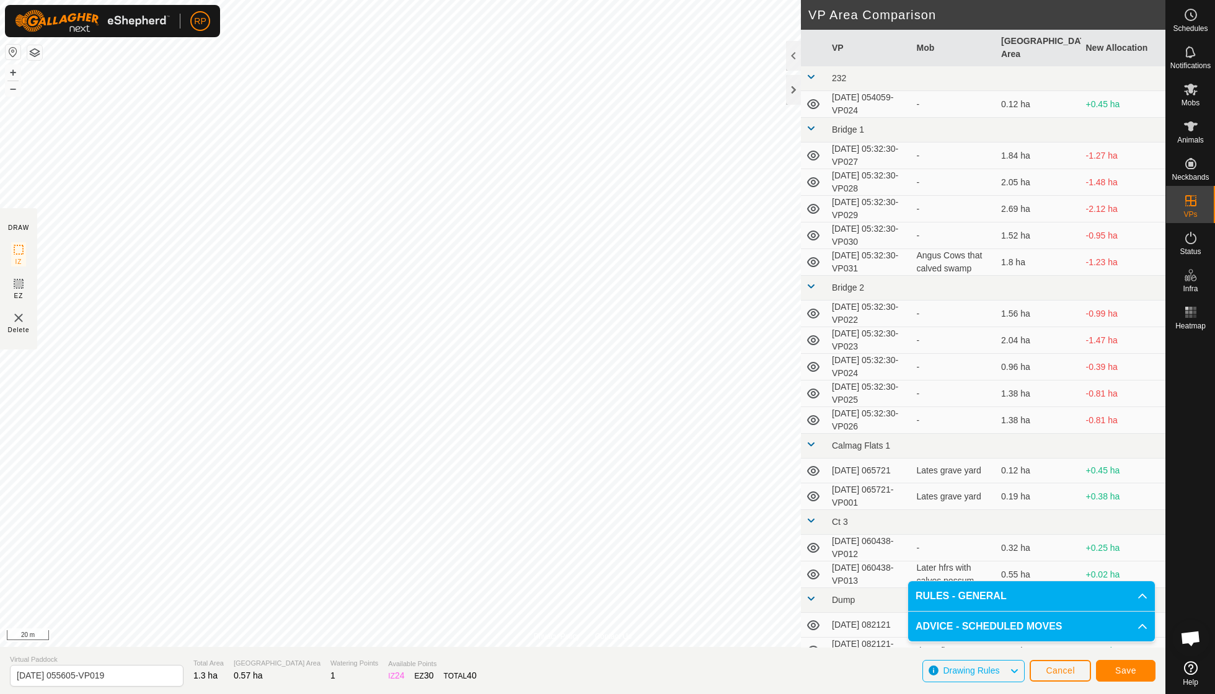
click at [583, 496] on button "Save" at bounding box center [1126, 671] width 60 height 22
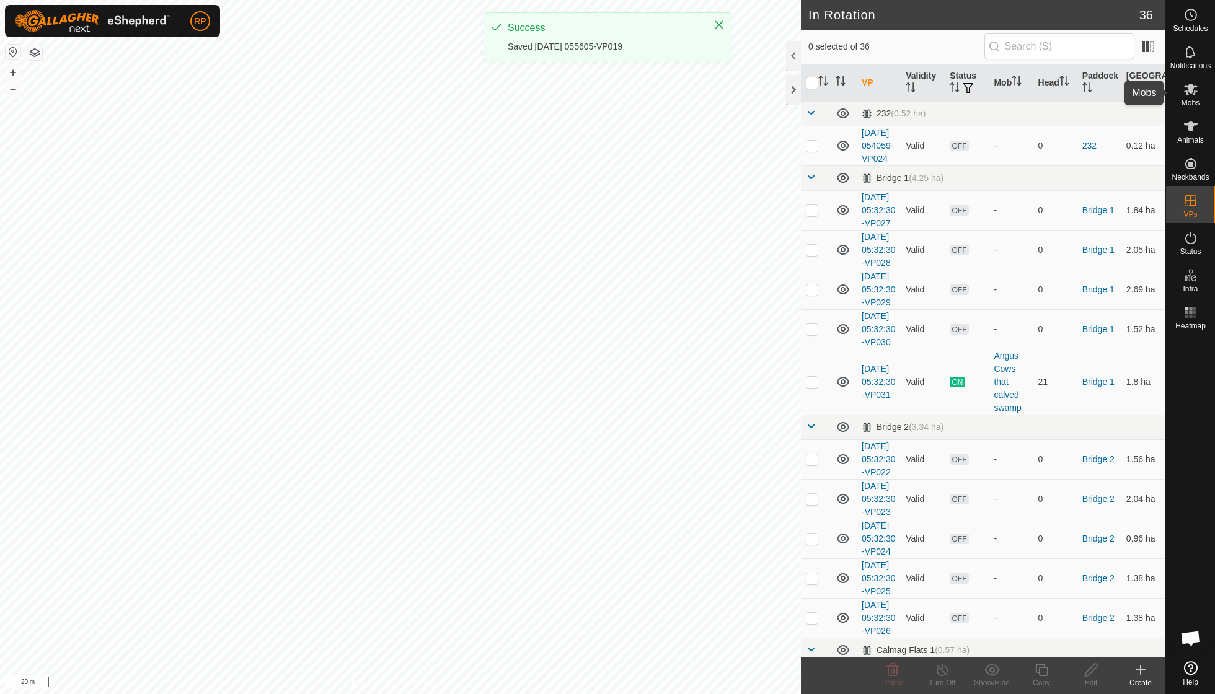
click at [583, 100] on span "Mobs" at bounding box center [1190, 102] width 18 height 7
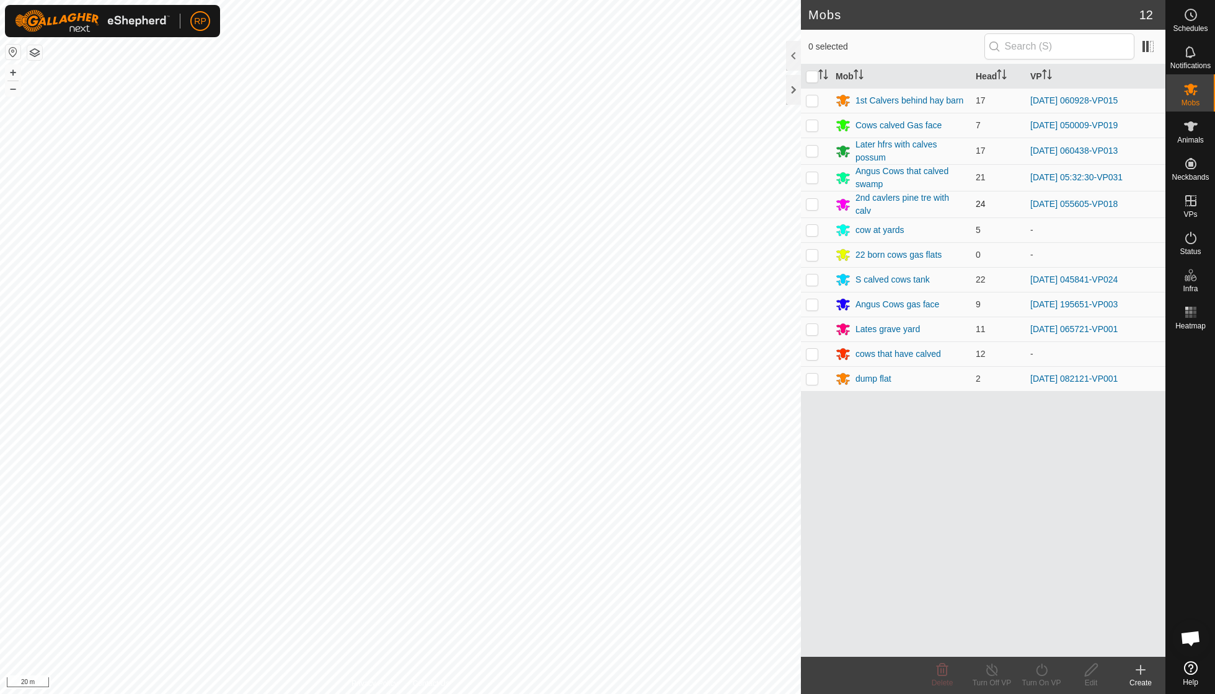
click at [583, 199] on p-checkbox at bounding box center [812, 204] width 12 height 10
checkbox input "true"
click at [583, 496] on icon at bounding box center [1041, 670] width 15 height 15
click at [583, 496] on link "Now" at bounding box center [1078, 642] width 123 height 25
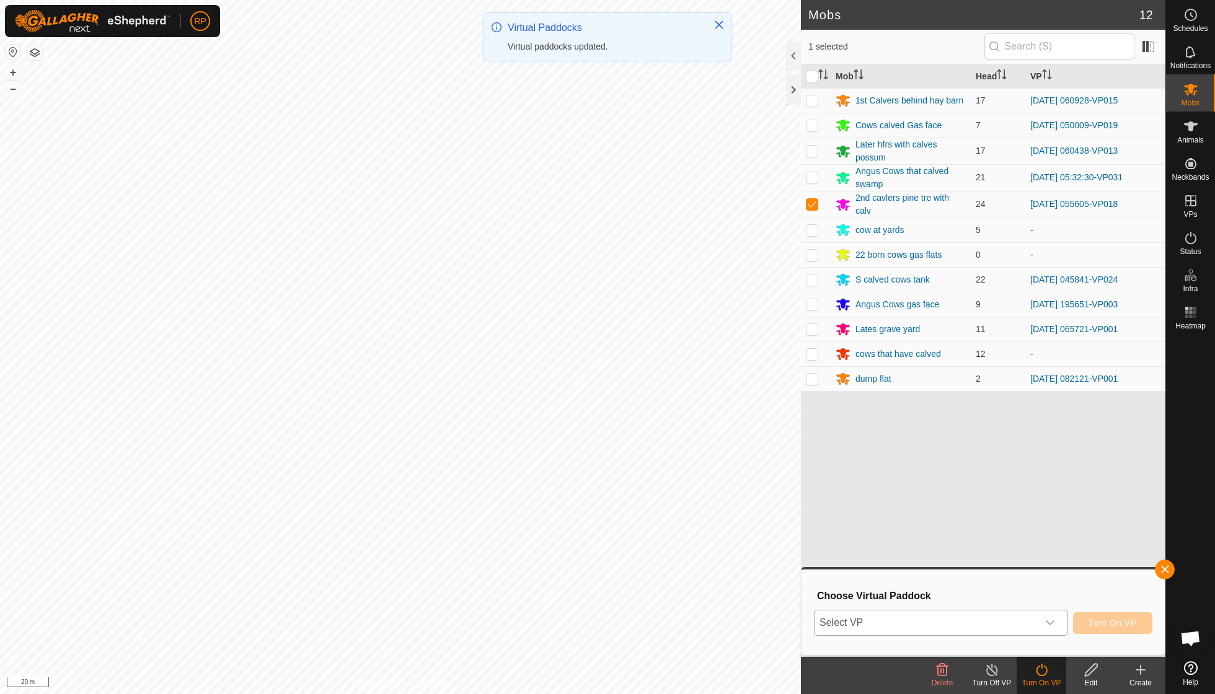
click at [583, 496] on icon "dropdown trigger" at bounding box center [1050, 623] width 10 height 10
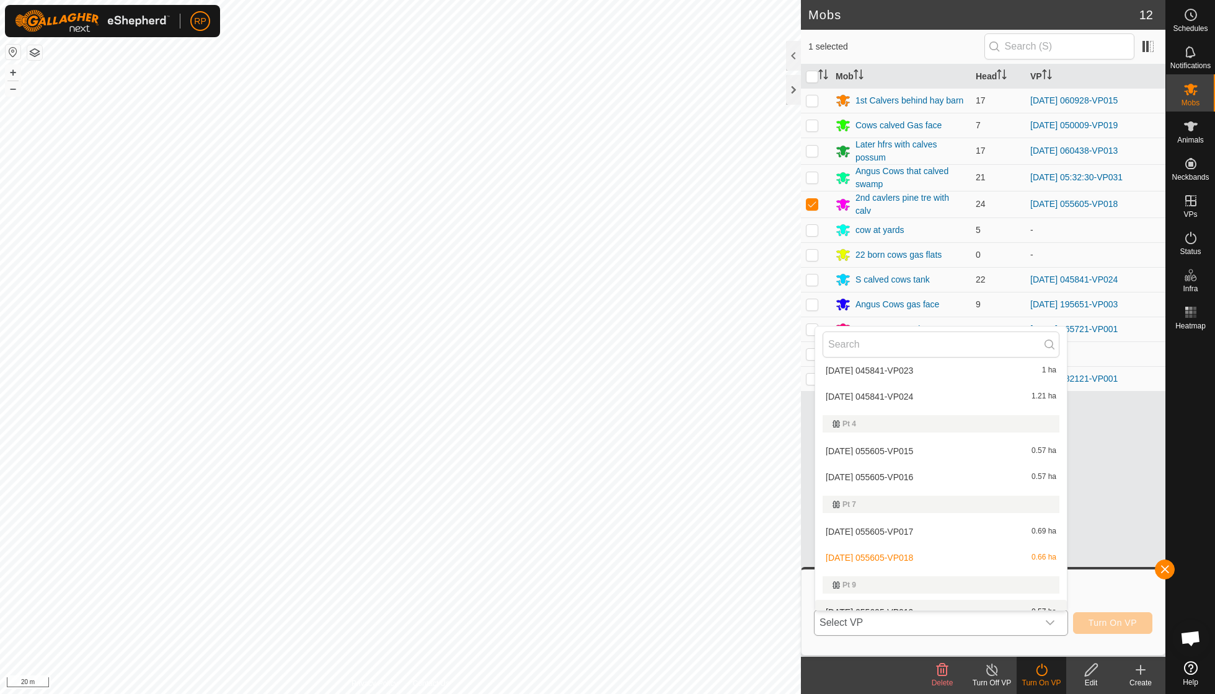
scroll to position [1044, 0]
click at [583, 496] on li "[DATE] 055605-VP019 0.57 ha" at bounding box center [941, 613] width 252 height 25
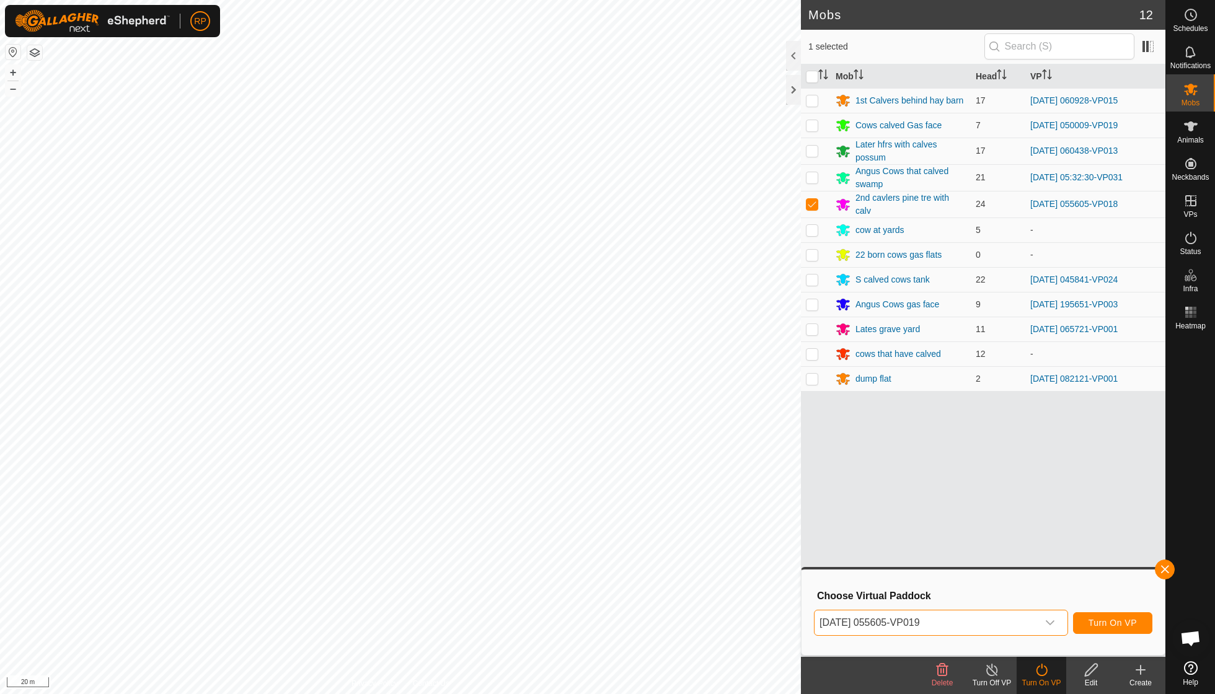
click at [583, 496] on span "Turn On VP" at bounding box center [1112, 623] width 48 height 10
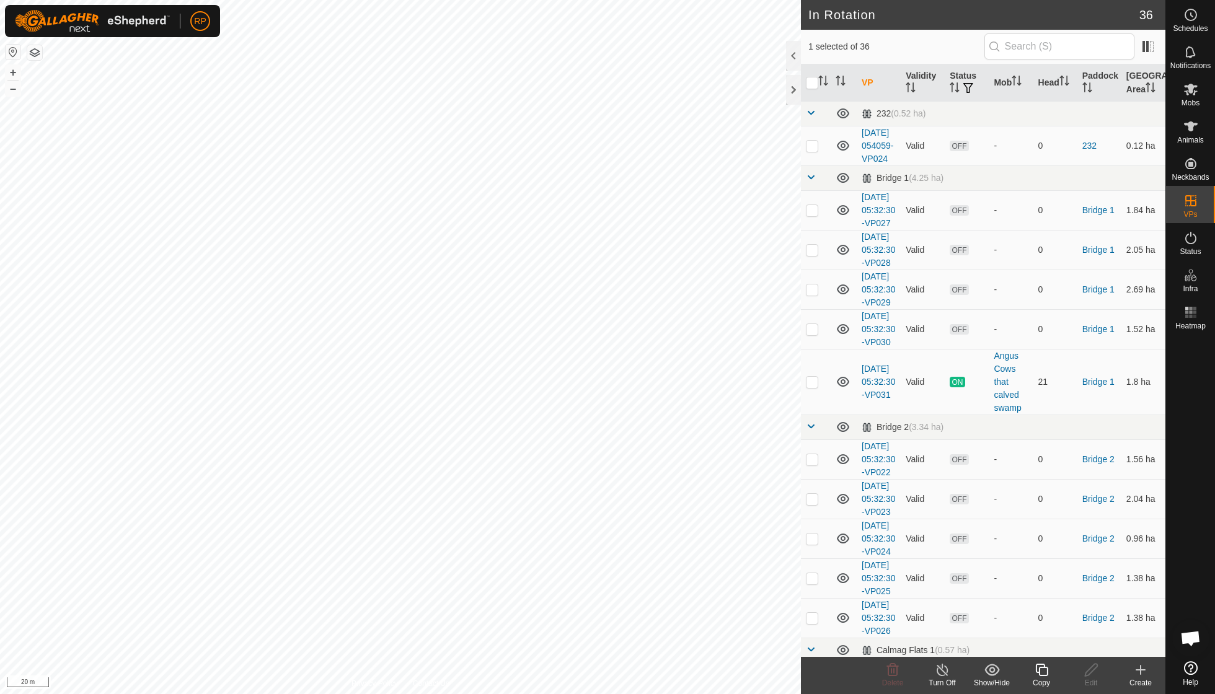
click at [583, 496] on copy-svg-icon at bounding box center [1041, 670] width 50 height 15
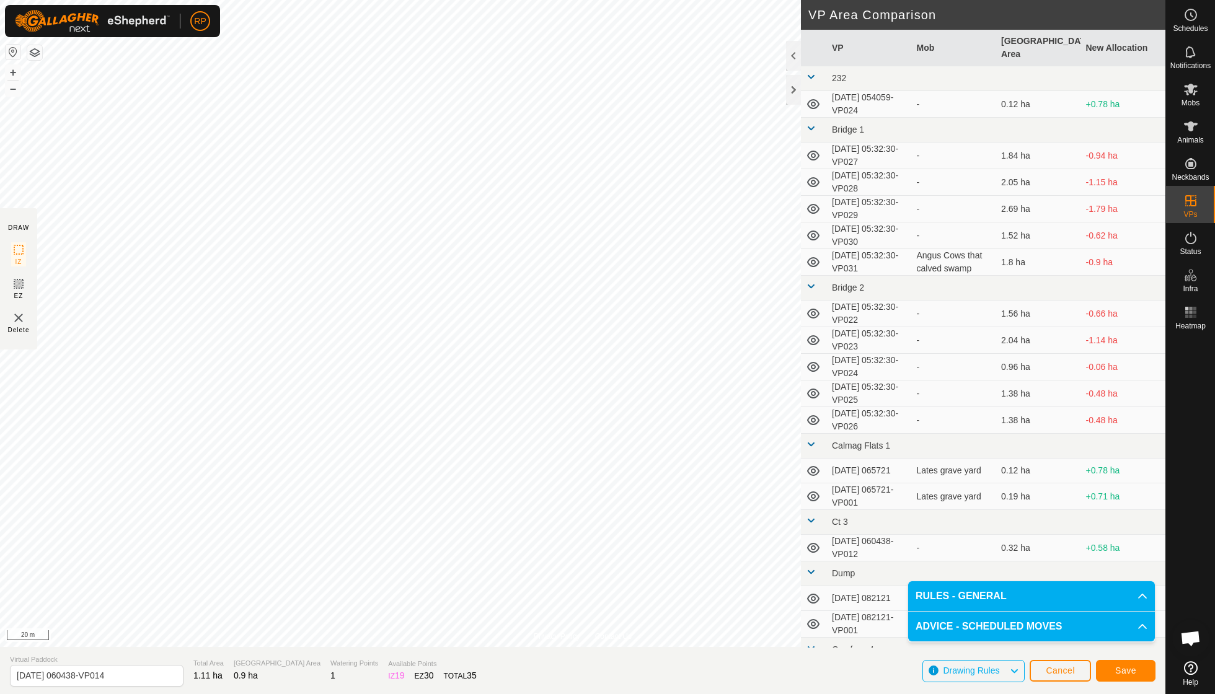
click at [583, 496] on span "Save" at bounding box center [1125, 671] width 21 height 10
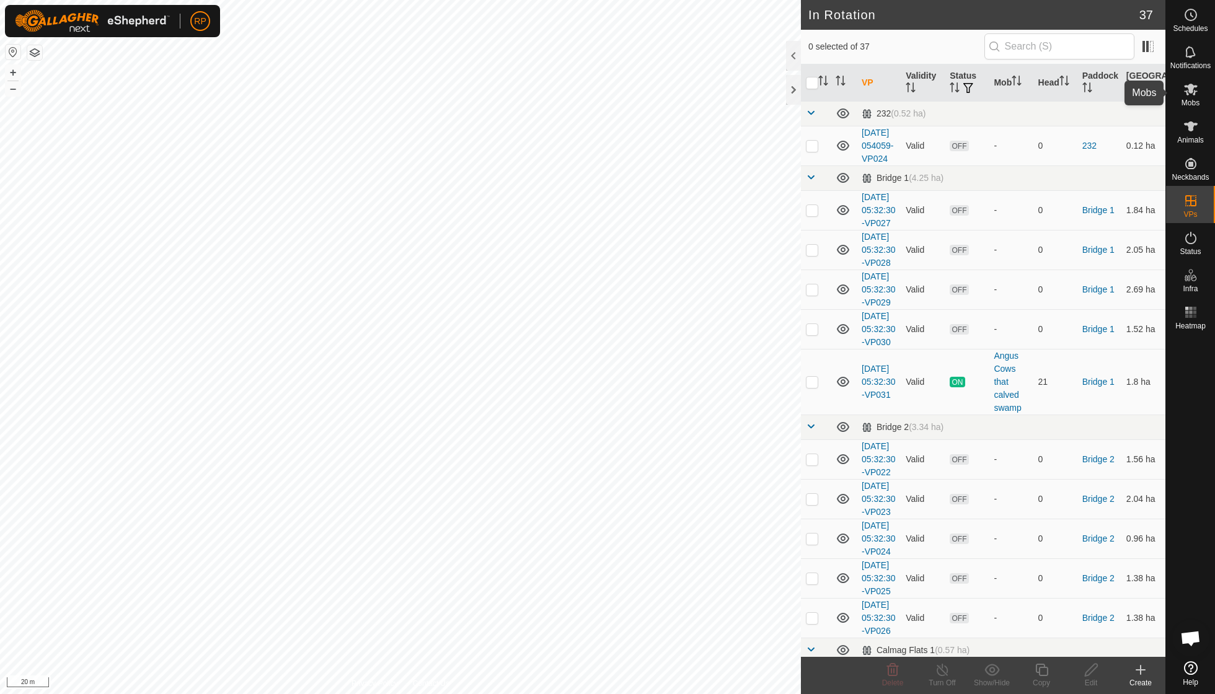
click at [583, 95] on icon at bounding box center [1190, 89] width 15 height 15
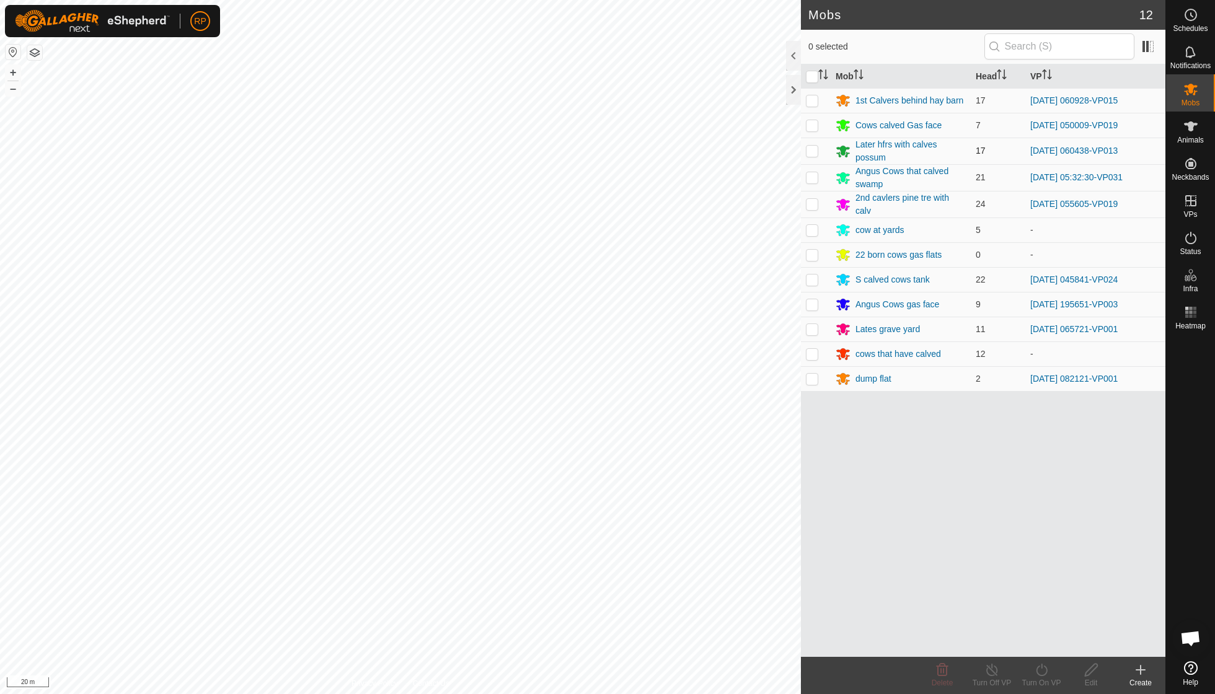
click at [583, 149] on p-checkbox at bounding box center [812, 151] width 12 height 10
checkbox input "true"
click at [583, 496] on icon at bounding box center [1041, 670] width 11 height 12
click at [583, 496] on link "Now" at bounding box center [1078, 642] width 123 height 25
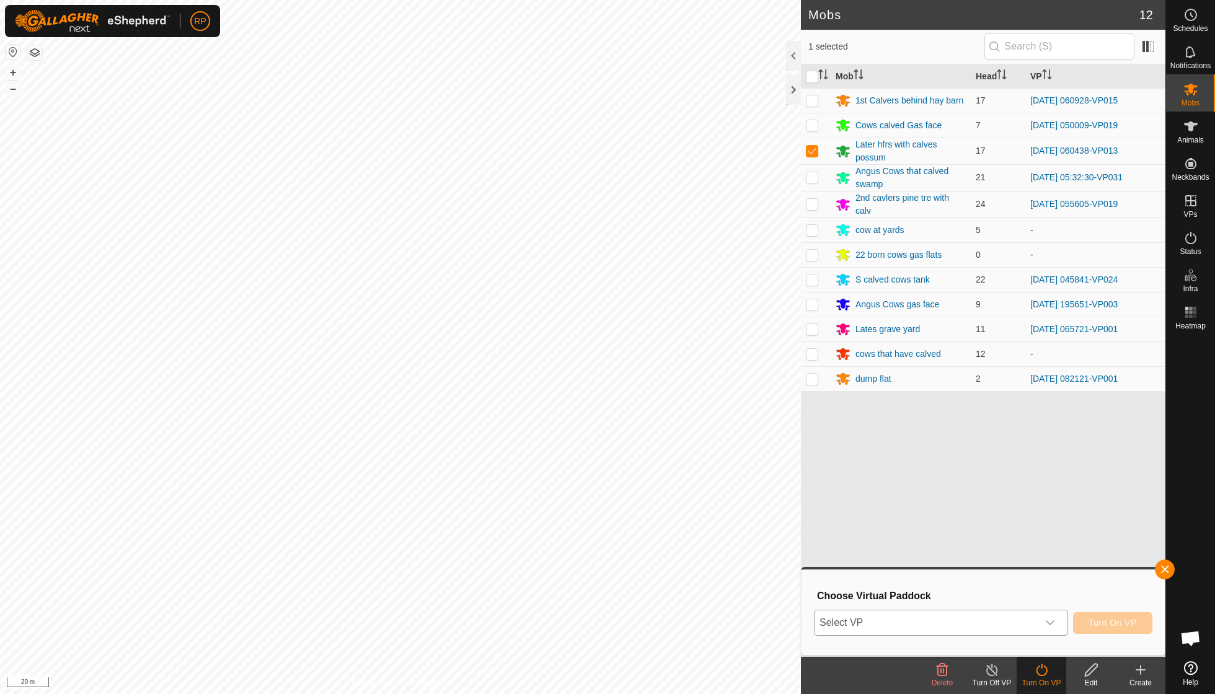
click at [583, 496] on icon "dropdown trigger" at bounding box center [1050, 623] width 10 height 10
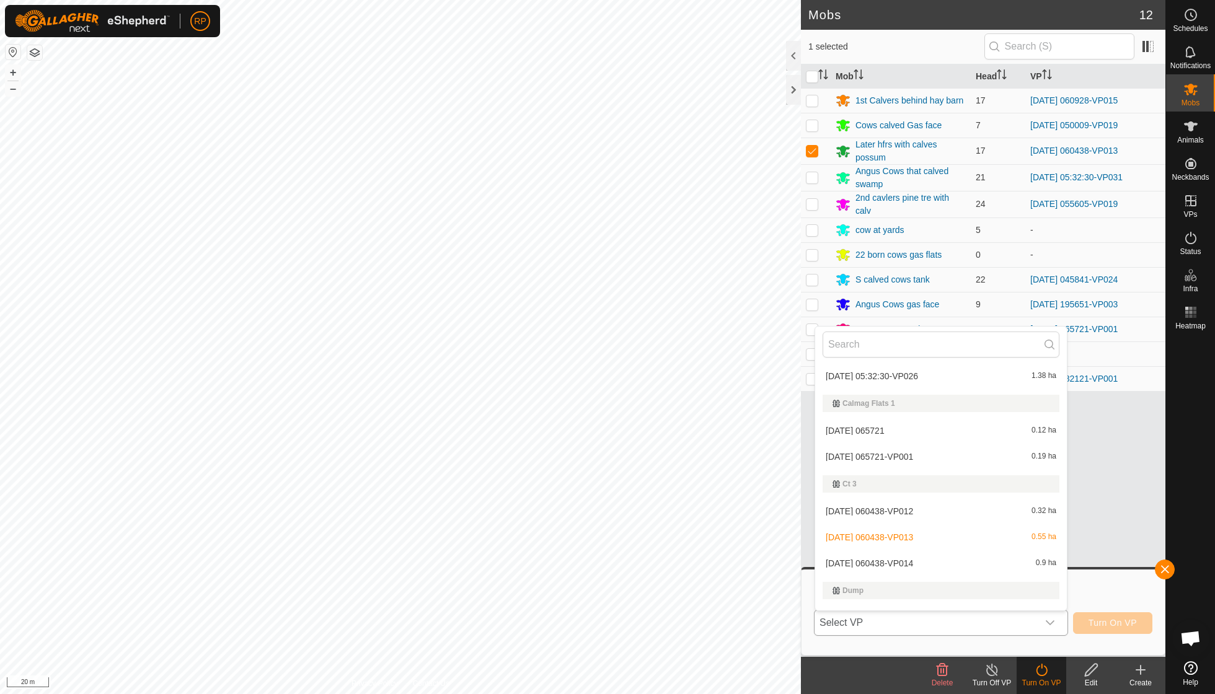
scroll to position [355, 0]
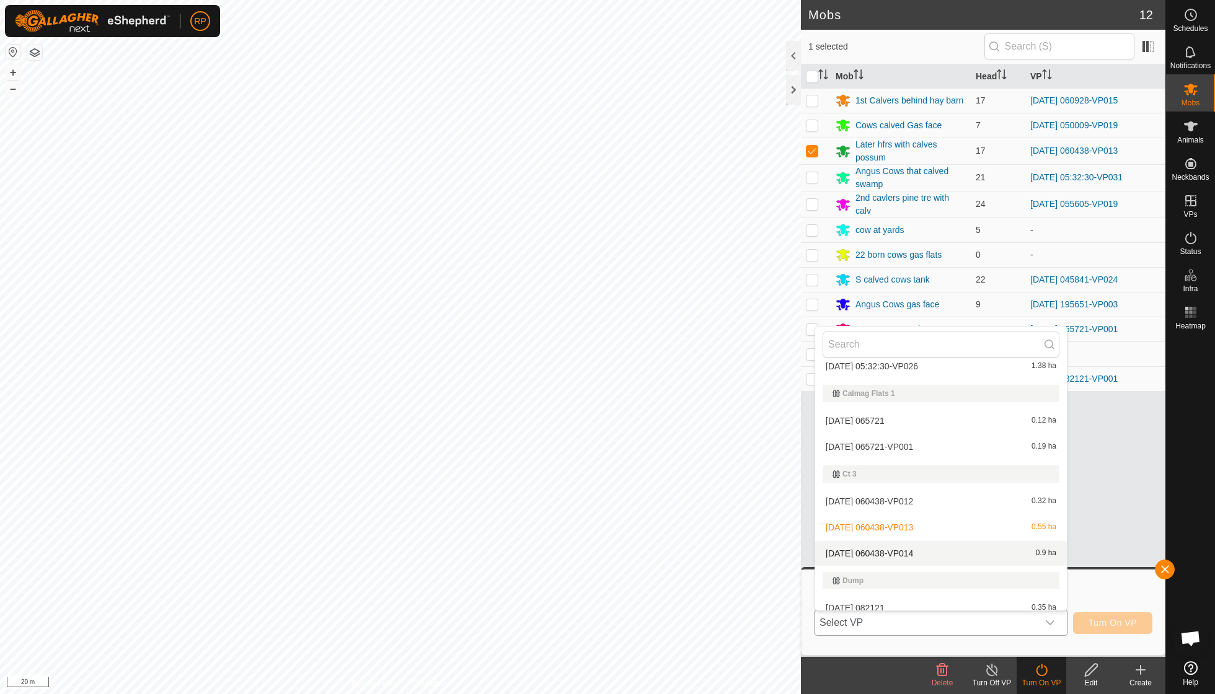
click at [583, 496] on li "[DATE] 060438-VP014 0.9 ha" at bounding box center [941, 553] width 252 height 25
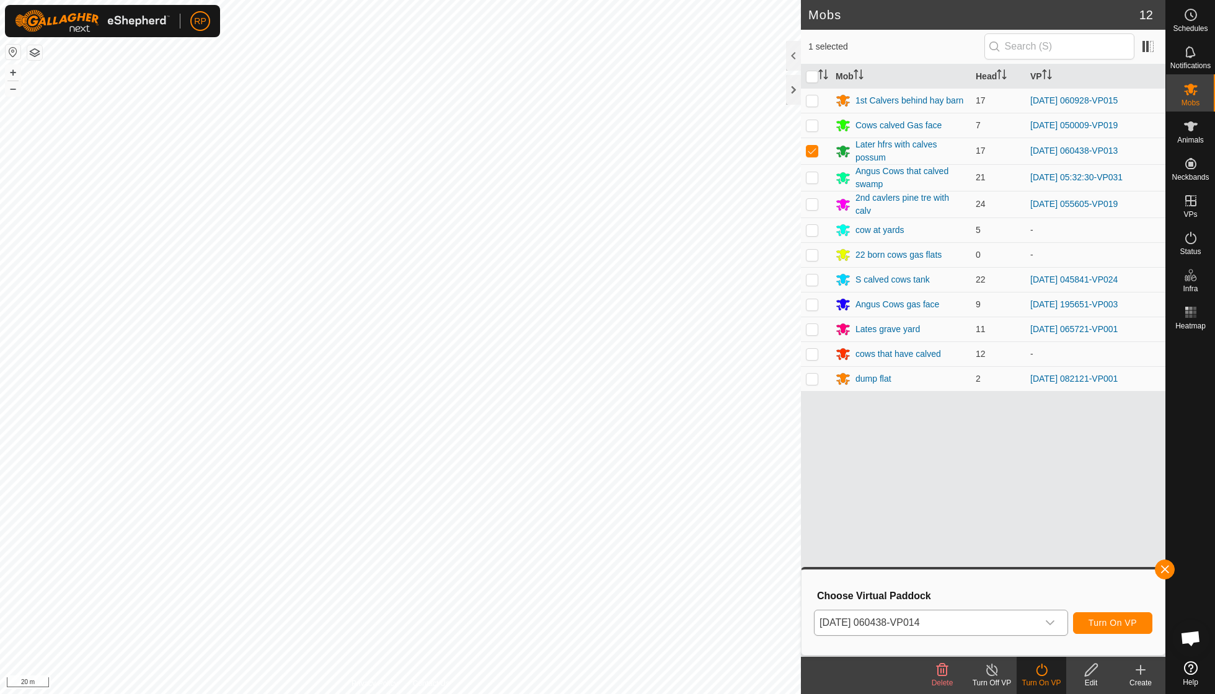
click at [583, 496] on button "Turn On VP" at bounding box center [1112, 623] width 79 height 22
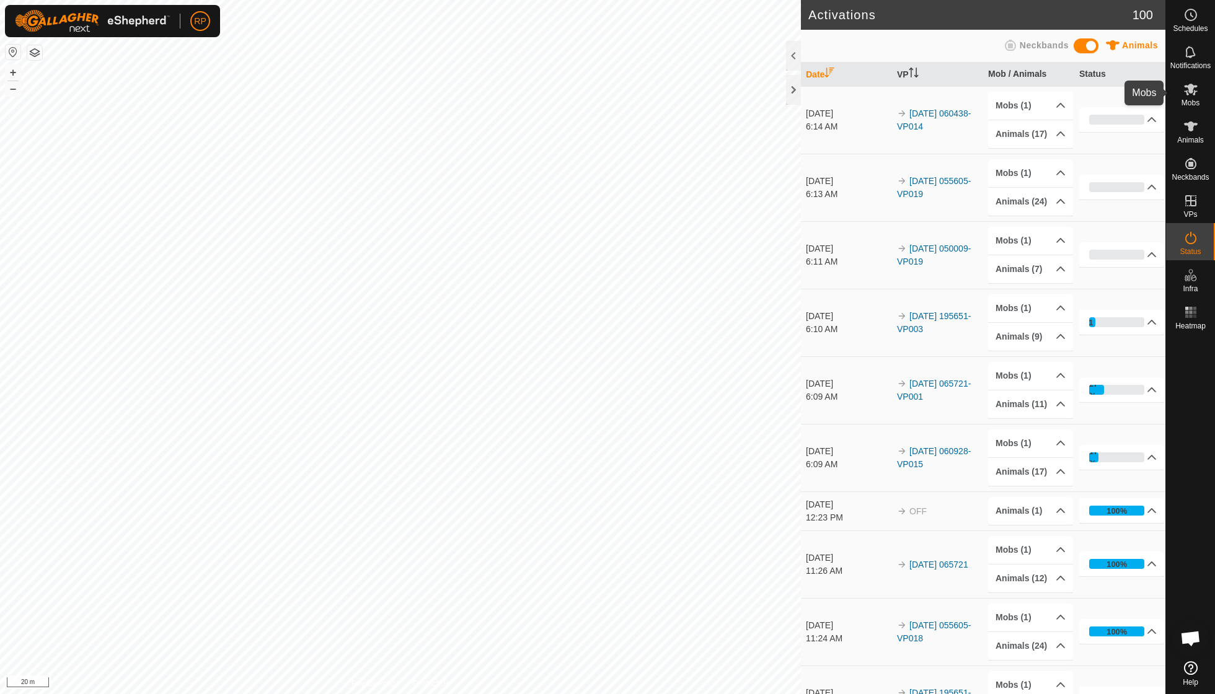
click at [583, 102] on span "Mobs" at bounding box center [1190, 102] width 18 height 7
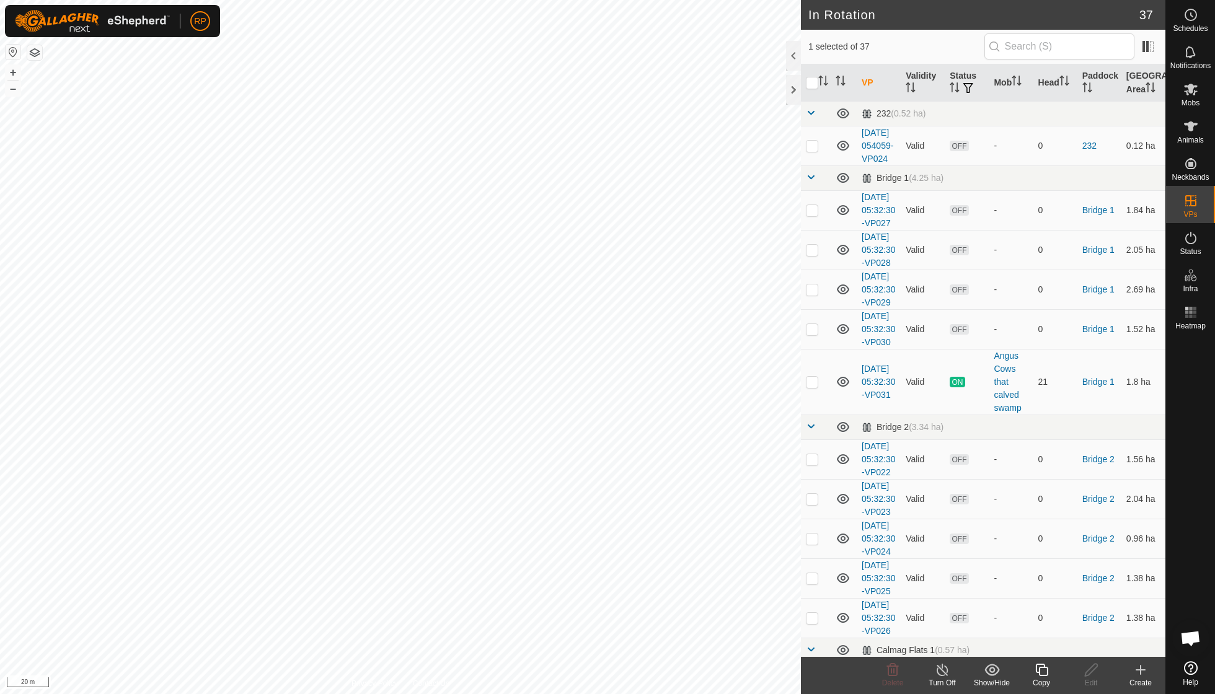
click at [583, 496] on icon at bounding box center [1041, 670] width 15 height 15
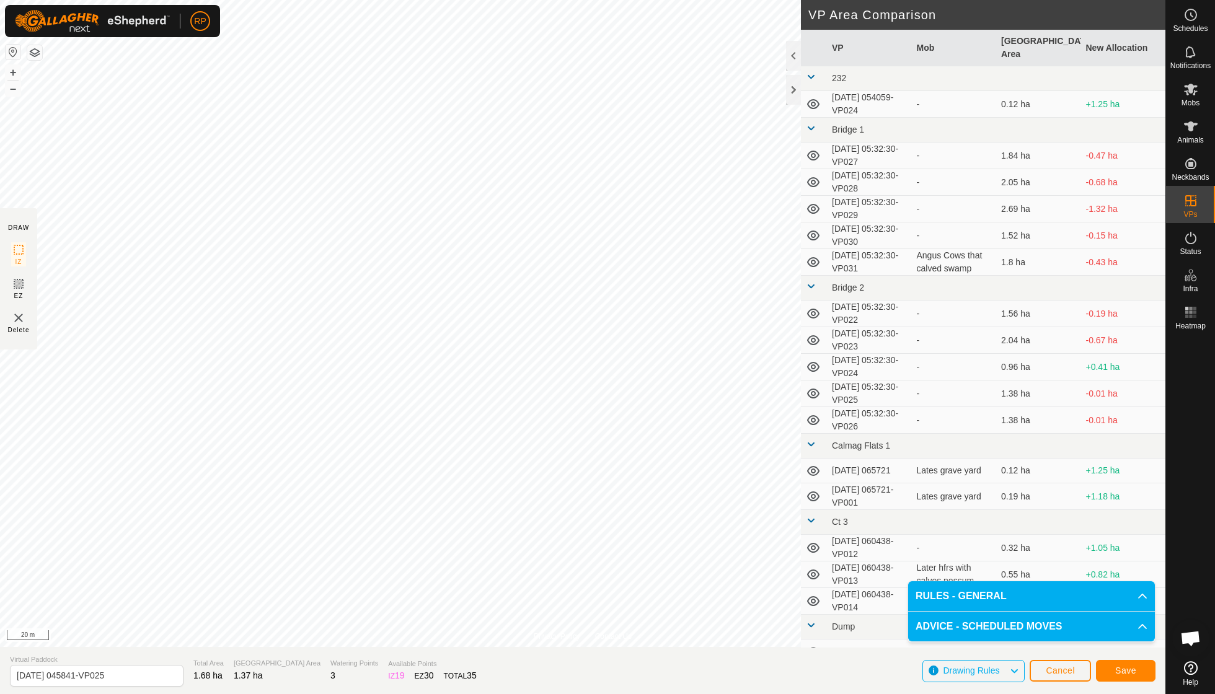
click at [583, 496] on span "Save" at bounding box center [1125, 671] width 21 height 10
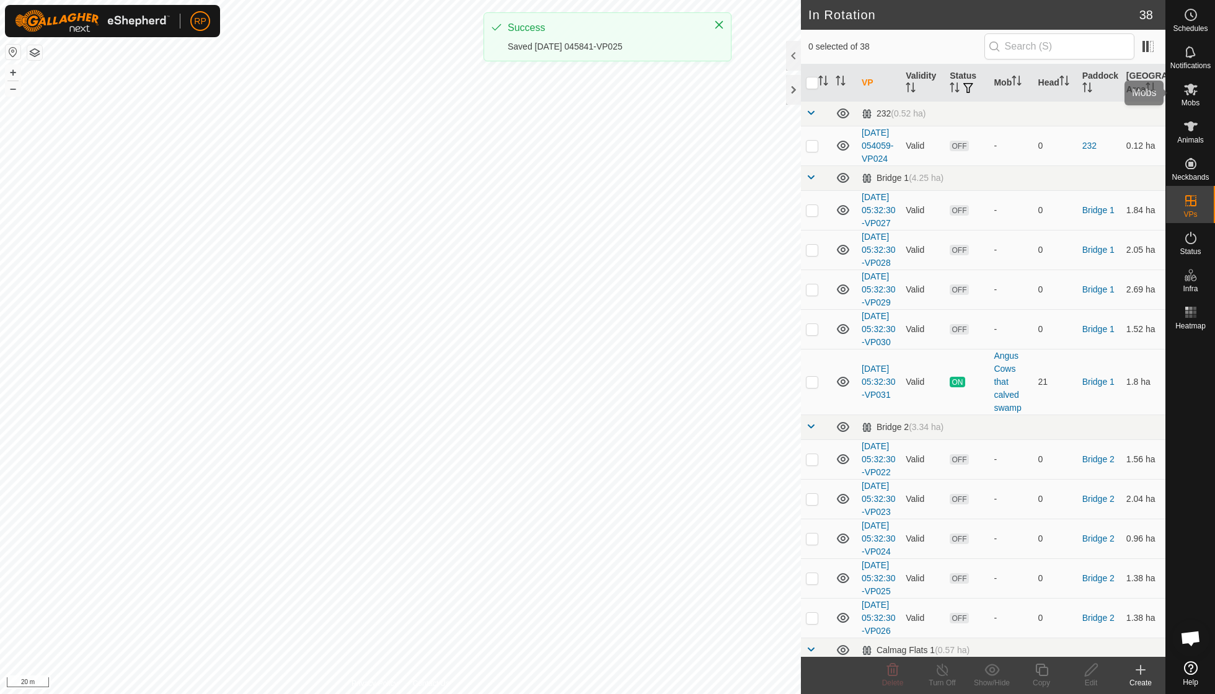
click at [583, 99] on span "Mobs" at bounding box center [1190, 102] width 18 height 7
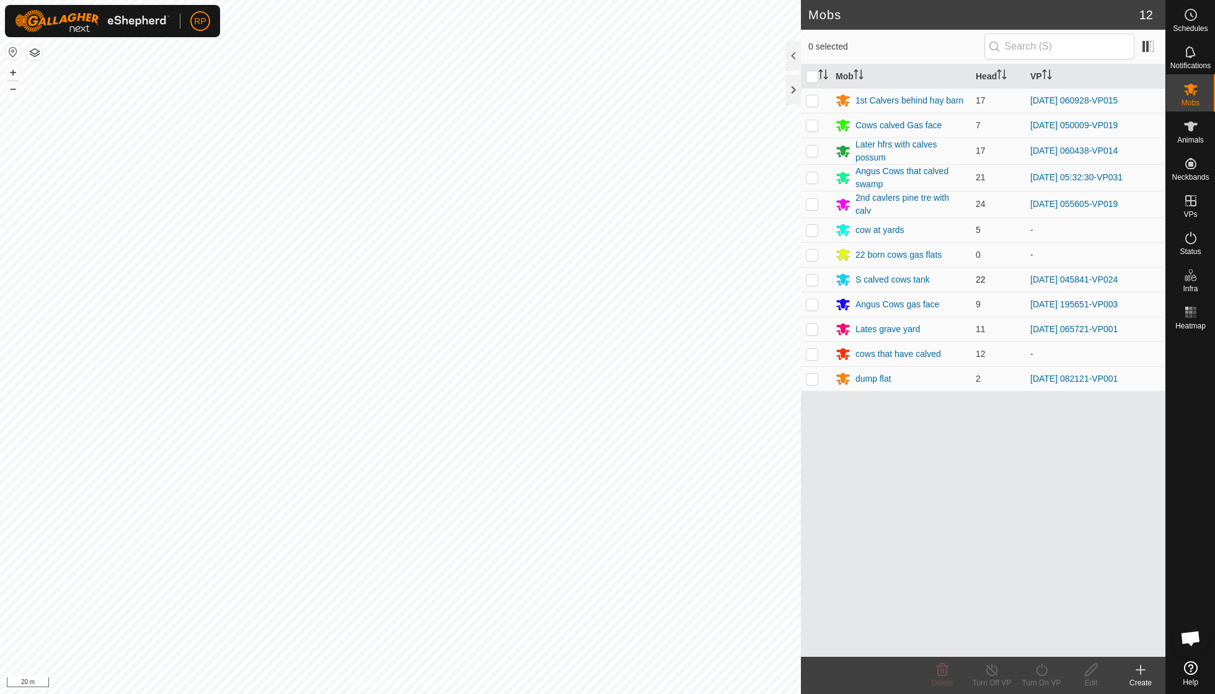
click at [583, 276] on p-checkbox at bounding box center [812, 280] width 12 height 10
checkbox input "true"
click at [583, 496] on icon at bounding box center [1041, 670] width 11 height 12
click at [583, 496] on link "Now" at bounding box center [1078, 642] width 123 height 25
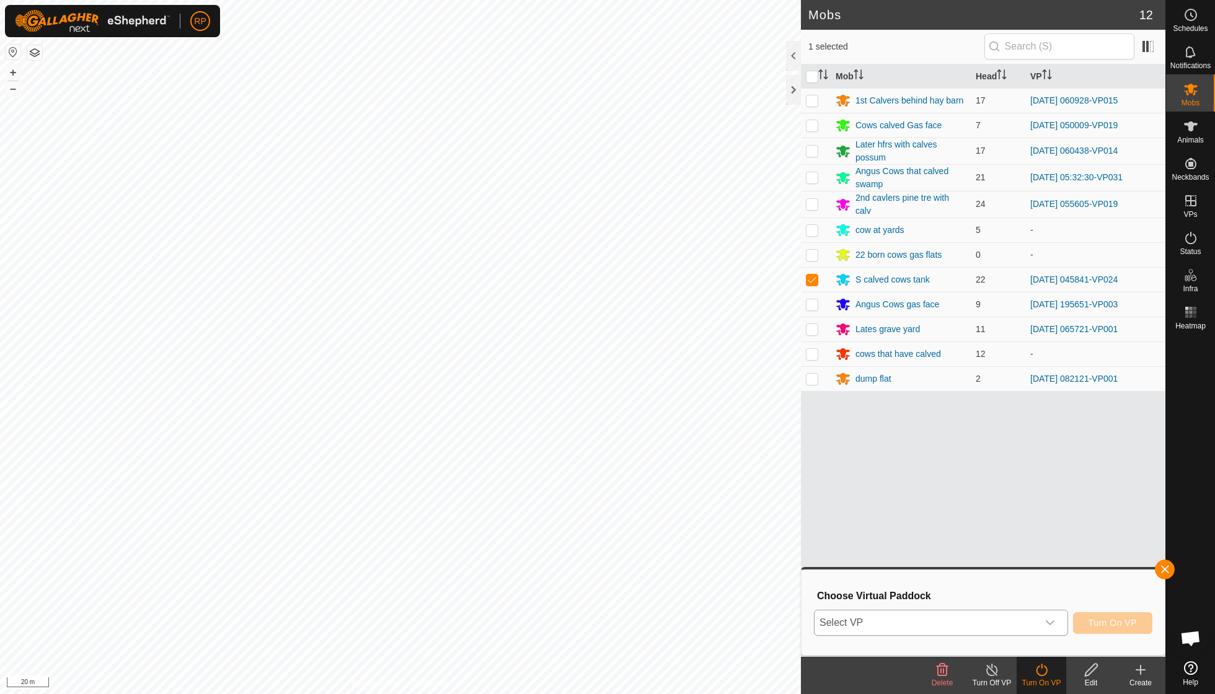
click at [583, 496] on icon "dropdown trigger" at bounding box center [1050, 623] width 10 height 10
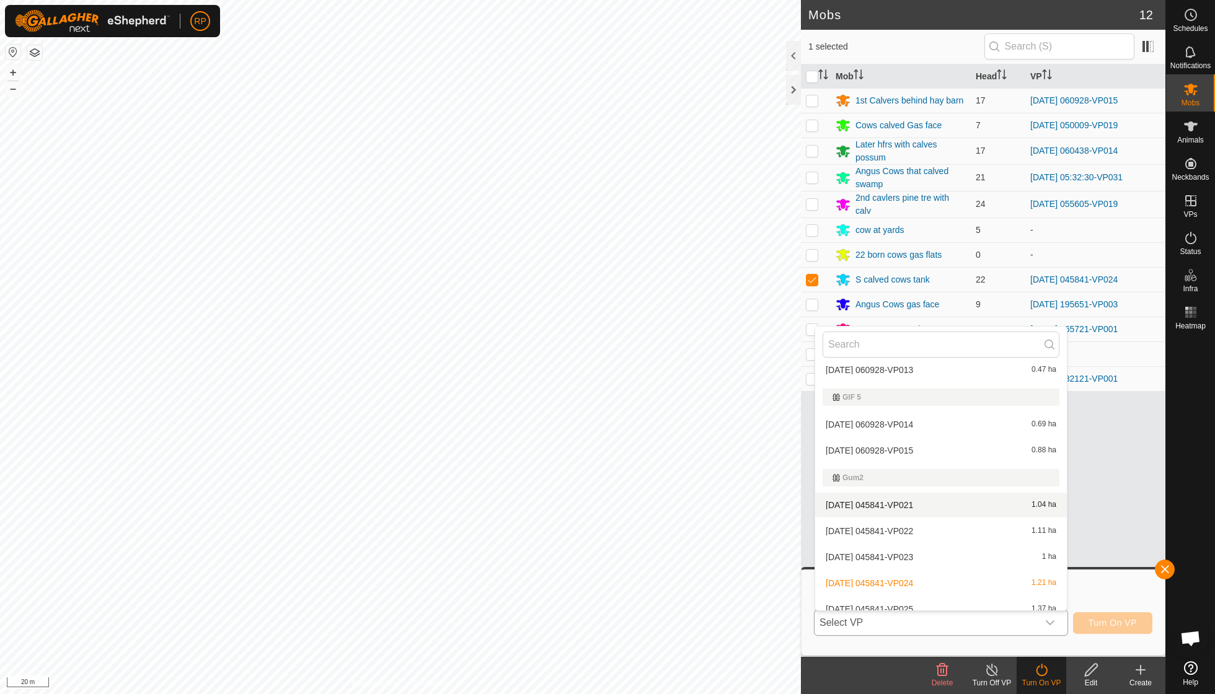
scroll to position [895, 0]
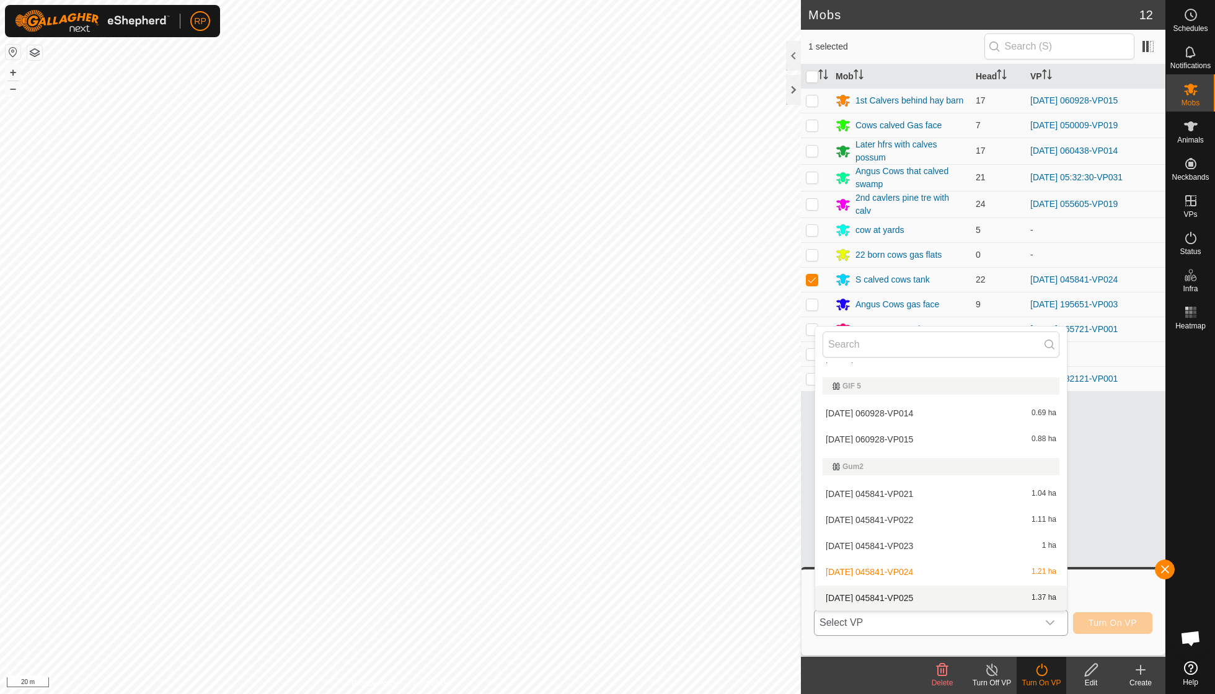
click at [583, 496] on li "[DATE] 045841-VP025 1.37 ha" at bounding box center [941, 598] width 252 height 25
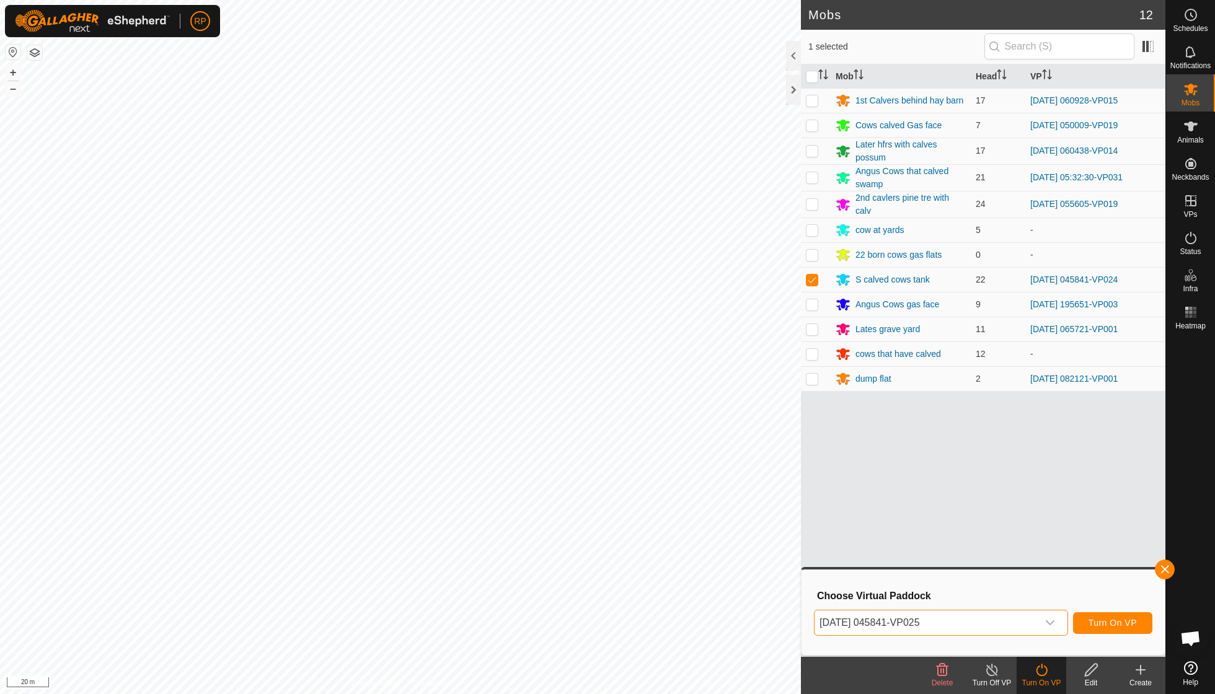
click at [583, 496] on span "Turn On VP" at bounding box center [1112, 623] width 48 height 10
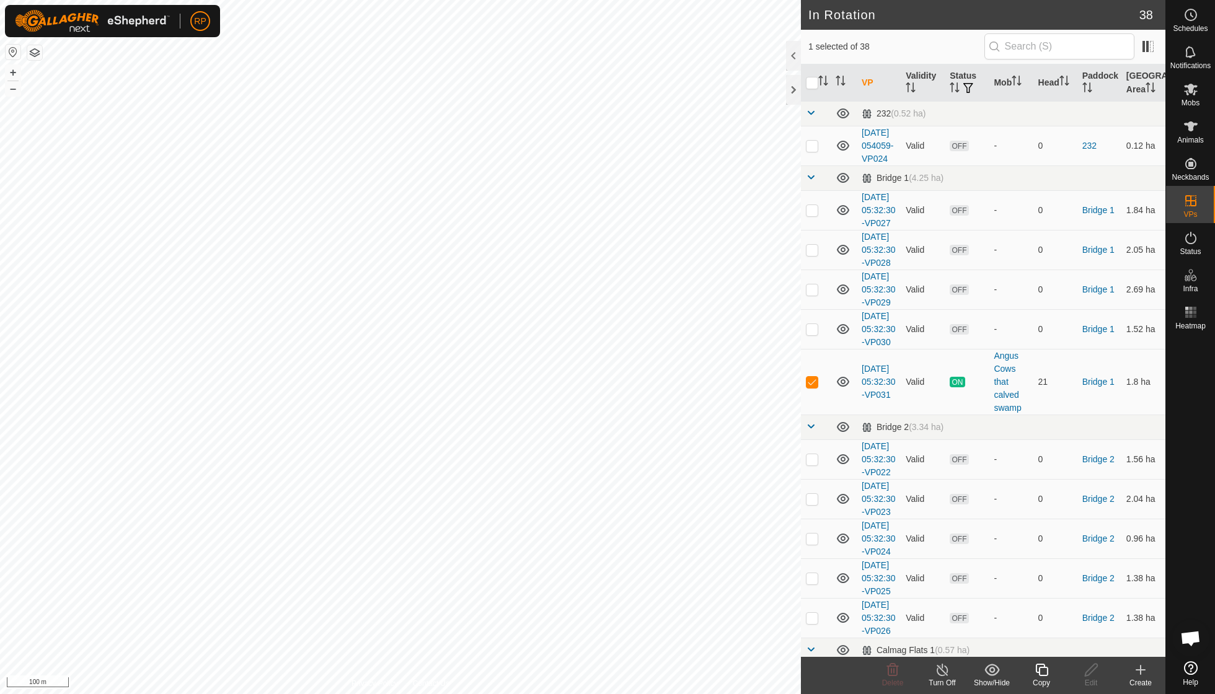
click at [583, 496] on div "Copy" at bounding box center [1041, 682] width 50 height 11
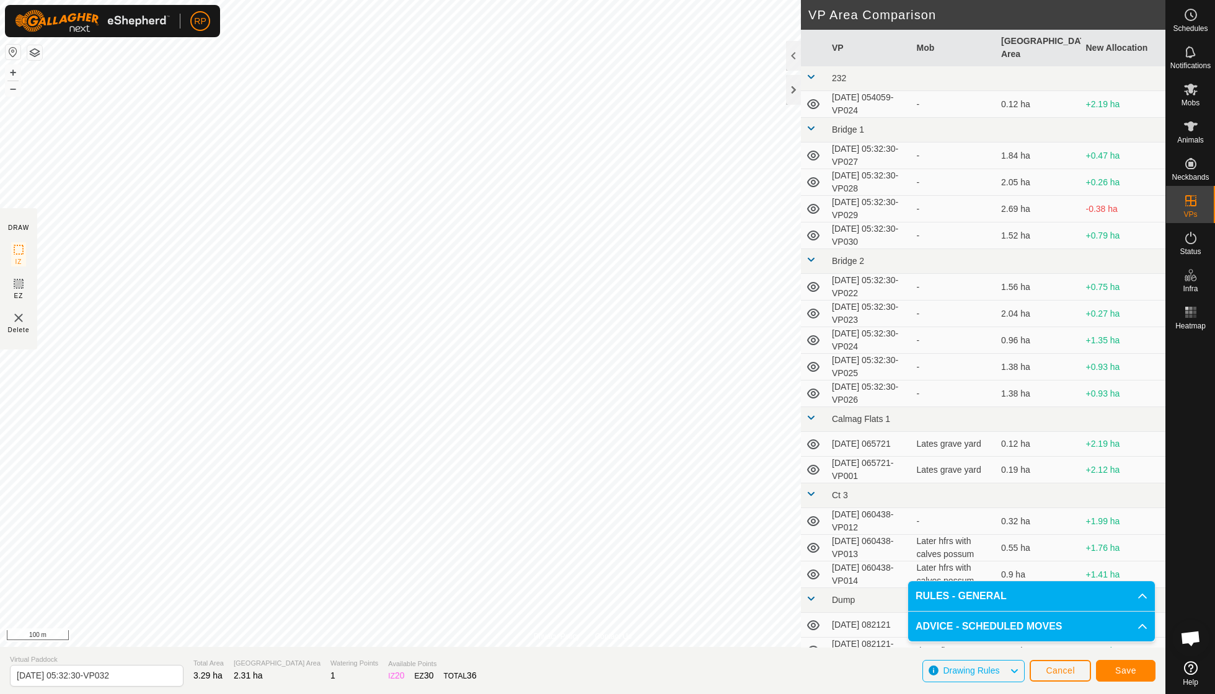
click at [583, 496] on span "Save" at bounding box center [1125, 671] width 21 height 10
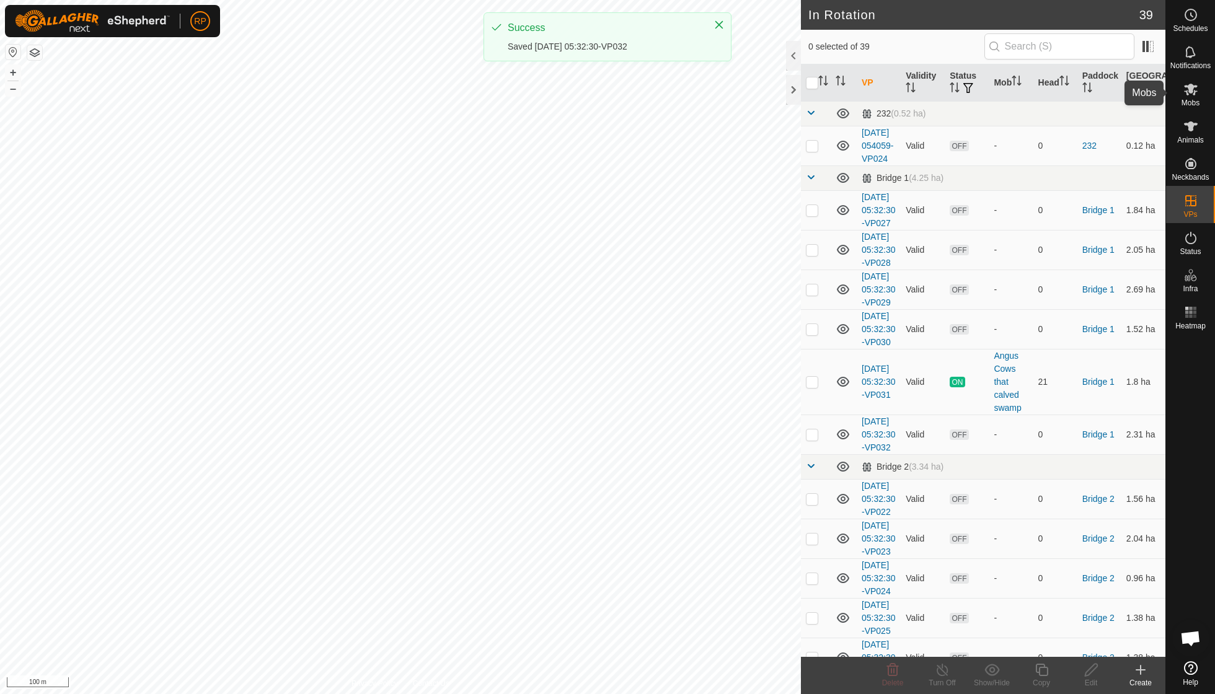
click at [583, 100] on span "Mobs" at bounding box center [1190, 102] width 18 height 7
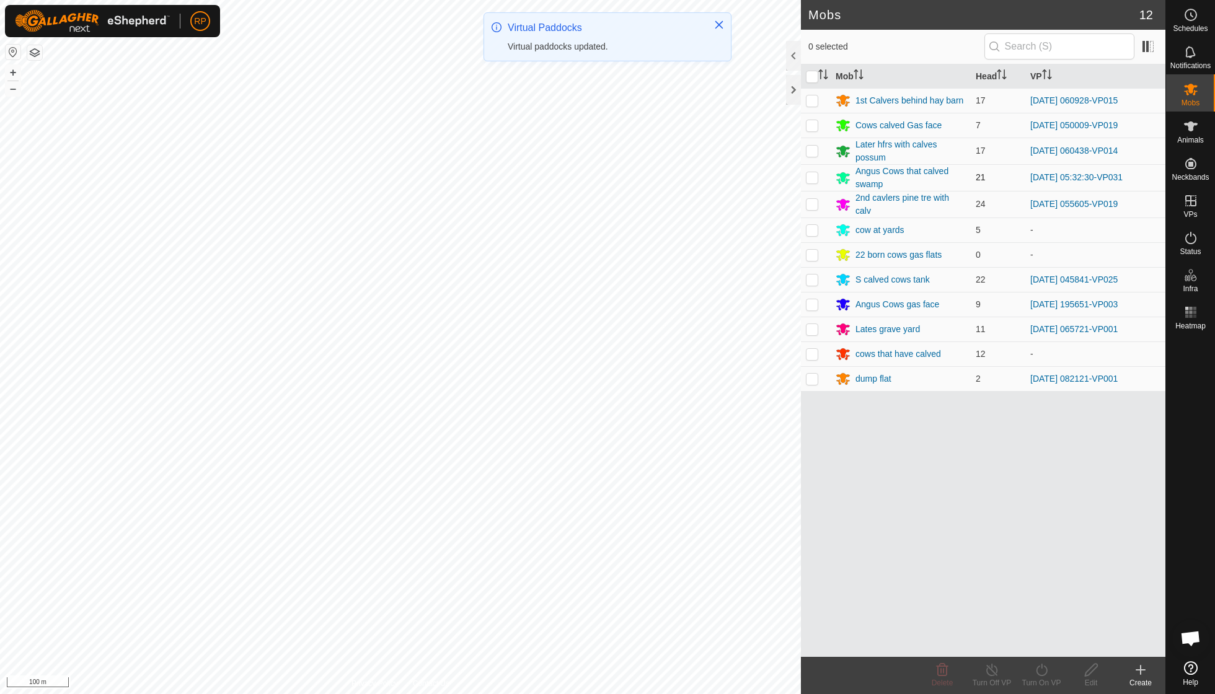
click at [583, 175] on p-checkbox at bounding box center [812, 177] width 12 height 10
checkbox input "true"
click at [583, 496] on turn-on-svg-icon at bounding box center [1041, 670] width 50 height 15
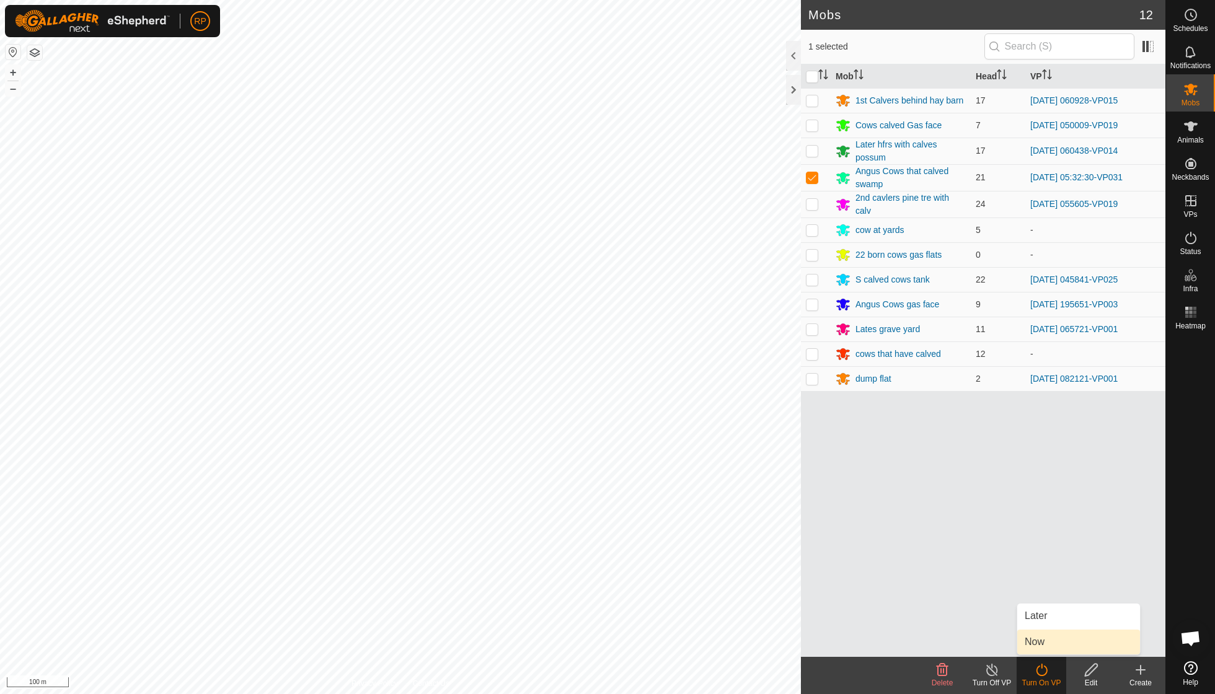
click at [583, 496] on link "Now" at bounding box center [1078, 642] width 123 height 25
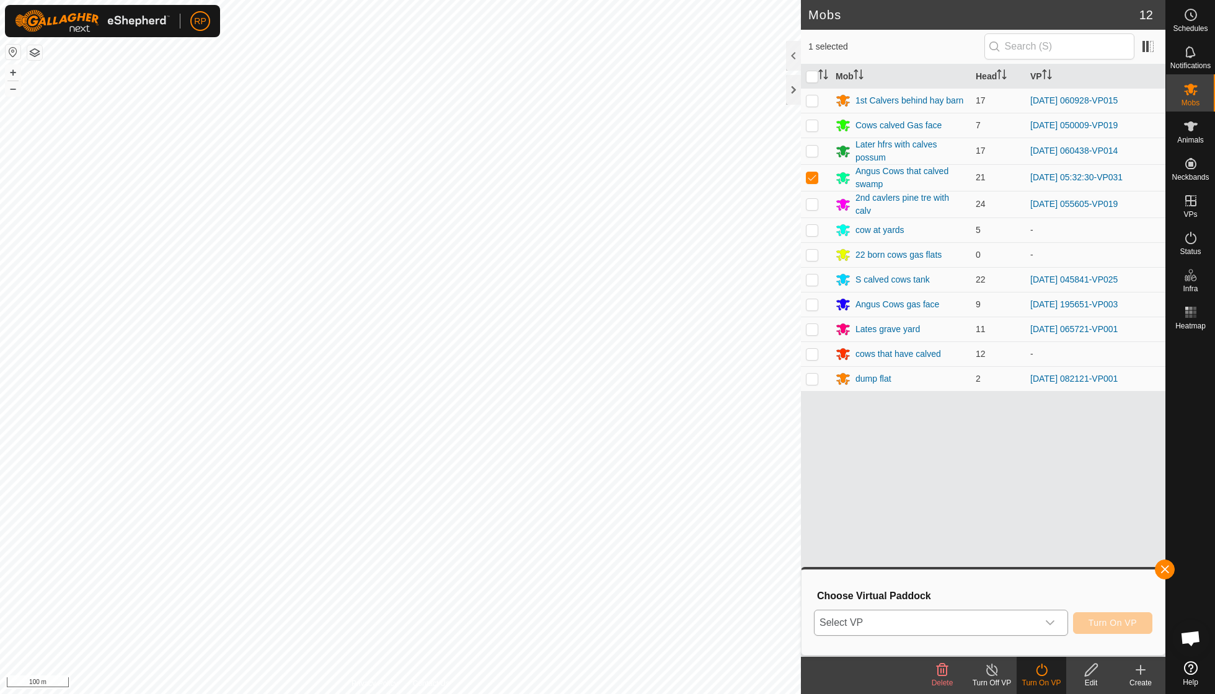
click at [583, 496] on icon "dropdown trigger" at bounding box center [1050, 622] width 9 height 5
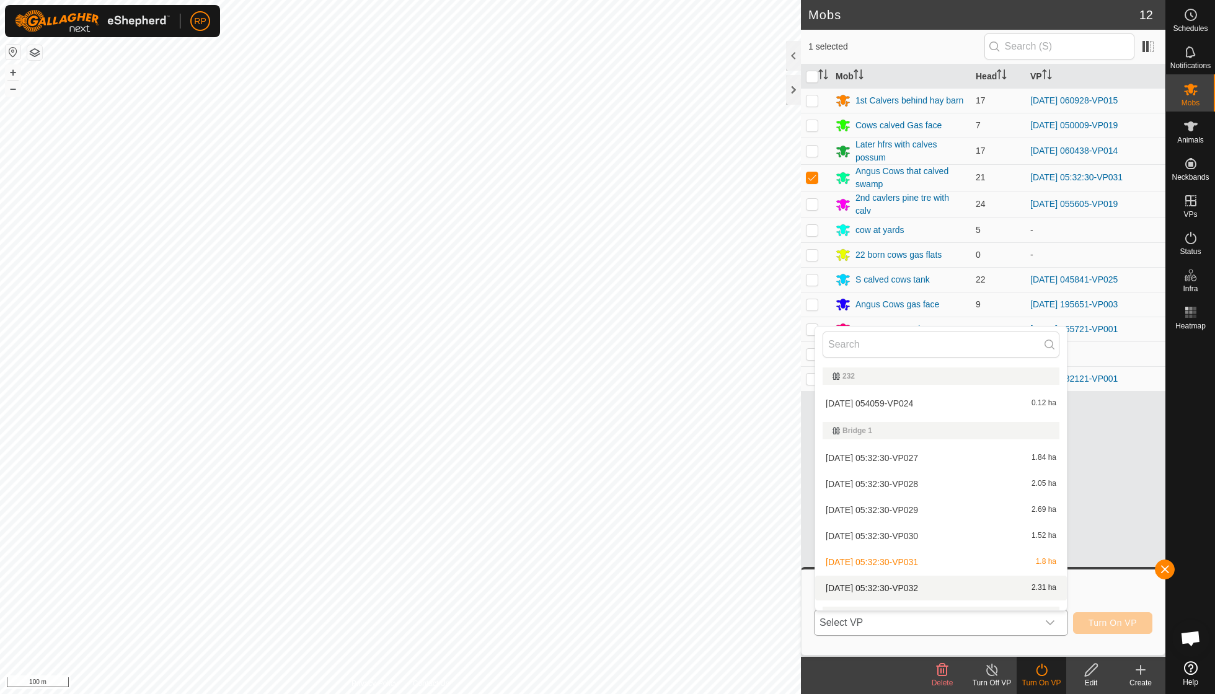
click at [583, 496] on li "[DATE] 05:32:30-VP032 2.31 ha" at bounding box center [941, 588] width 252 height 25
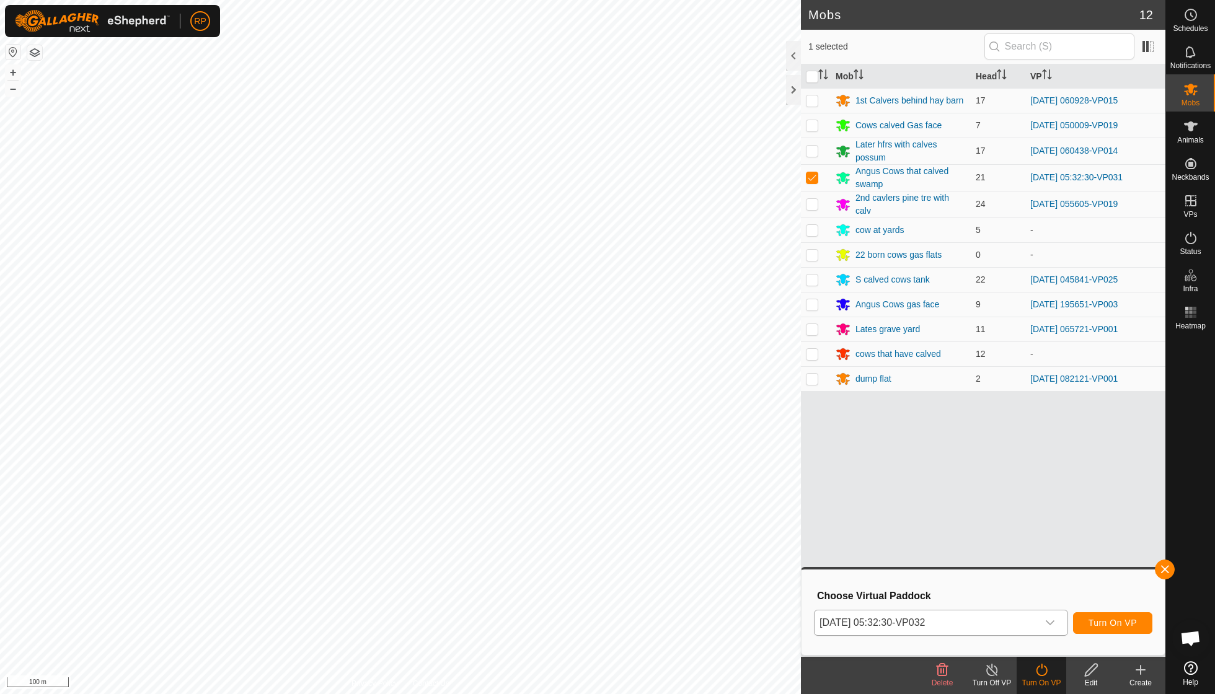
click at [583, 496] on span "Turn On VP" at bounding box center [1112, 623] width 48 height 10
